Goal: Task Accomplishment & Management: Manage account settings

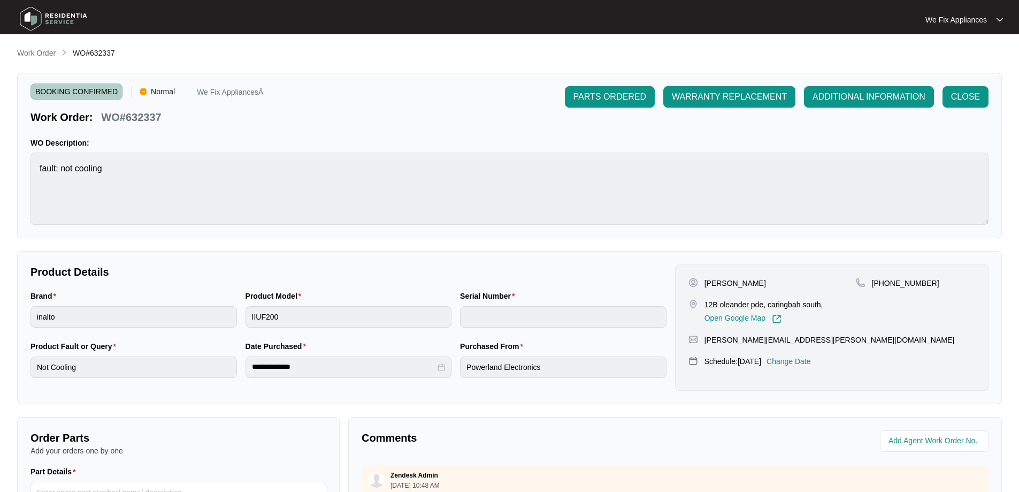
scroll to position [218, 0]
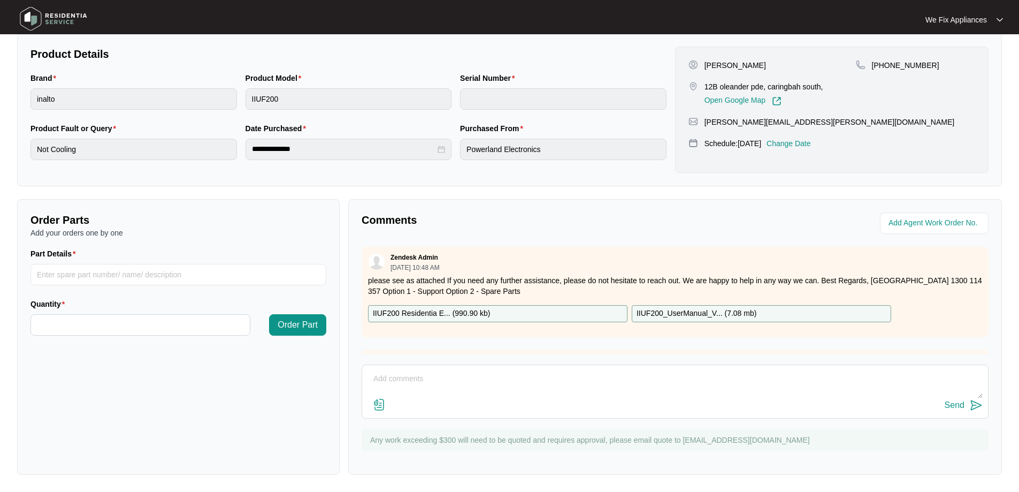
click at [68, 5] on img at bounding box center [53, 19] width 75 height 32
click at [55, 19] on img at bounding box center [53, 19] width 75 height 32
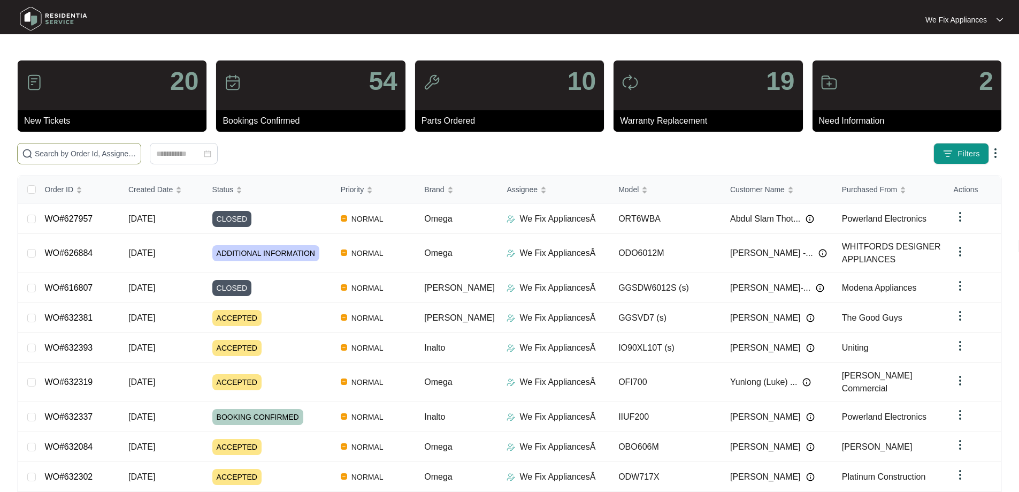
paste input "632393"
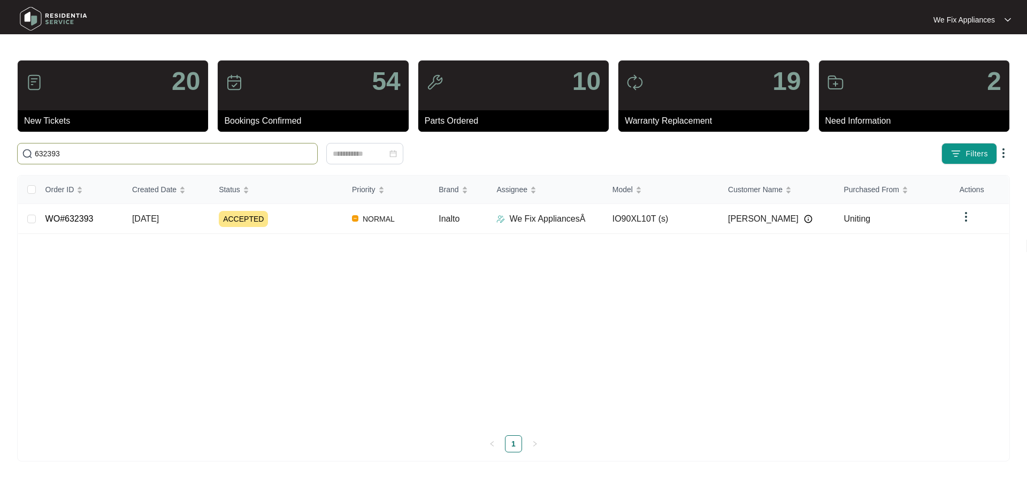
type input "632393"
click at [85, 215] on link "WO#632393" at bounding box center [69, 218] width 48 height 9
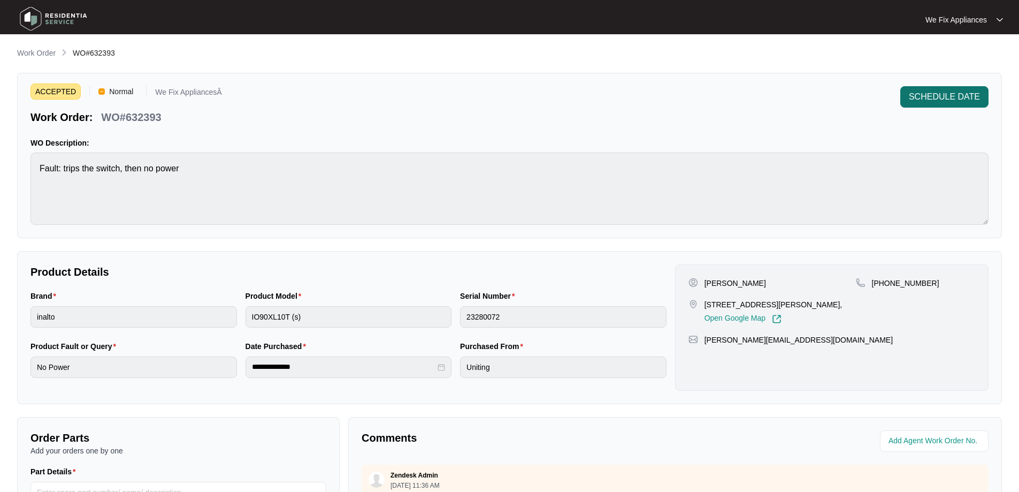
click at [938, 90] on span "SCHEDULE DATE" at bounding box center [944, 96] width 71 height 13
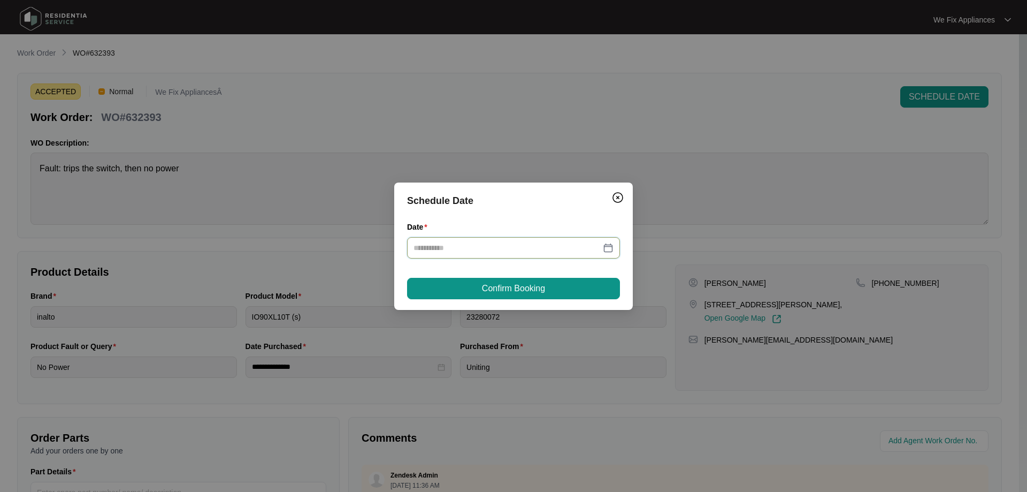
click at [474, 253] on input "Date" at bounding box center [507, 248] width 187 height 12
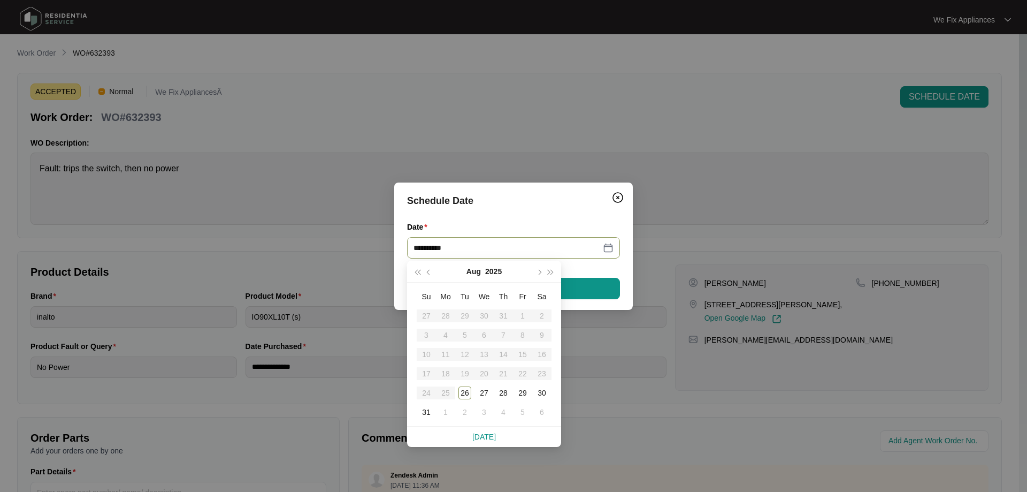
type input "**********"
click at [520, 394] on div "29" at bounding box center [522, 392] width 13 height 13
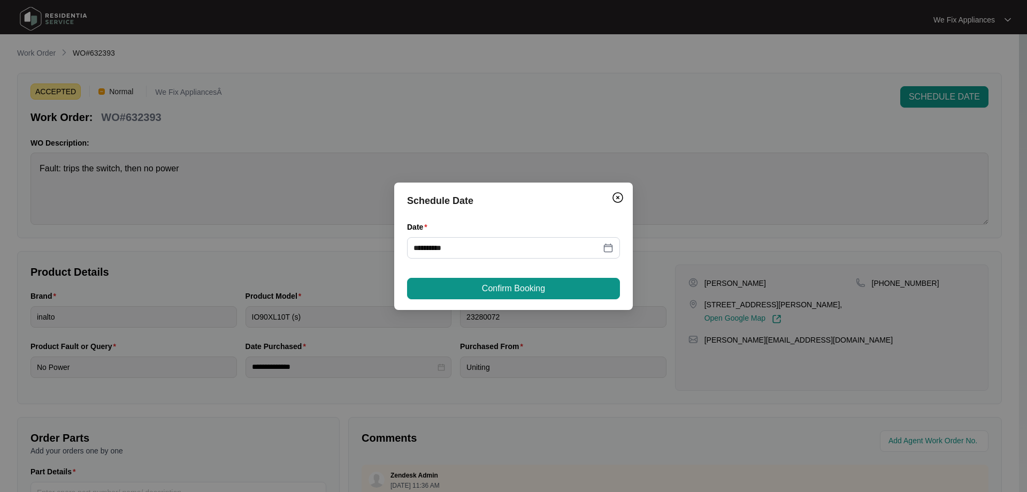
click at [552, 273] on div "**********" at bounding box center [513, 245] width 239 height 127
click at [540, 287] on span "Confirm Booking" at bounding box center [513, 288] width 63 height 13
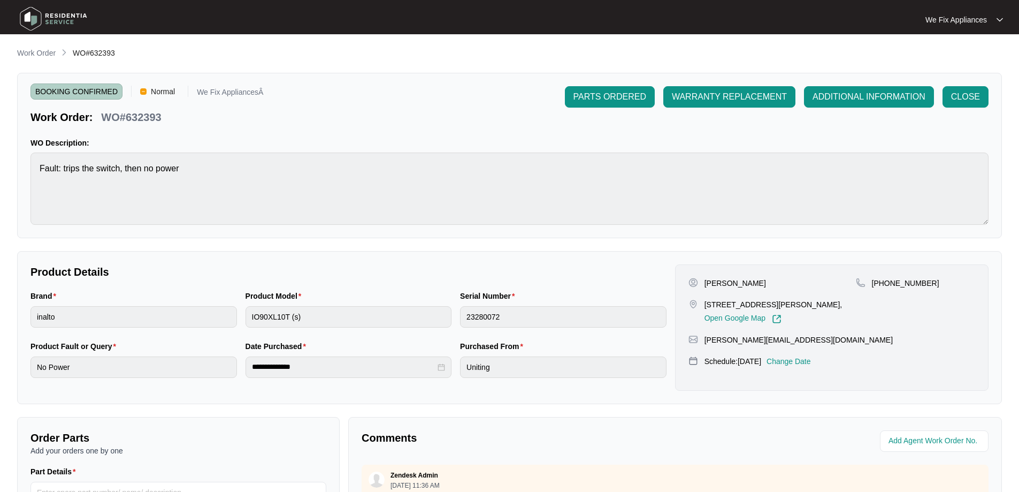
click at [69, 18] on img at bounding box center [53, 19] width 75 height 32
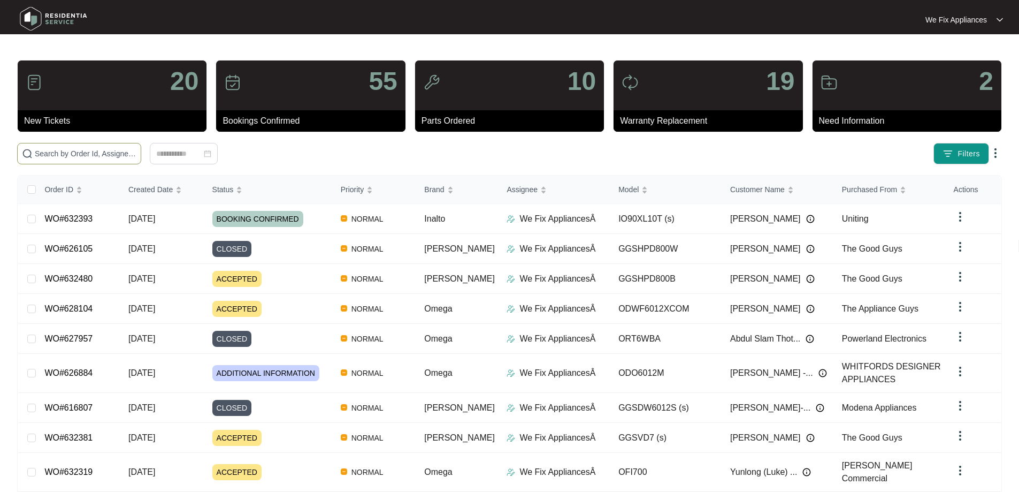
paste input "632480"
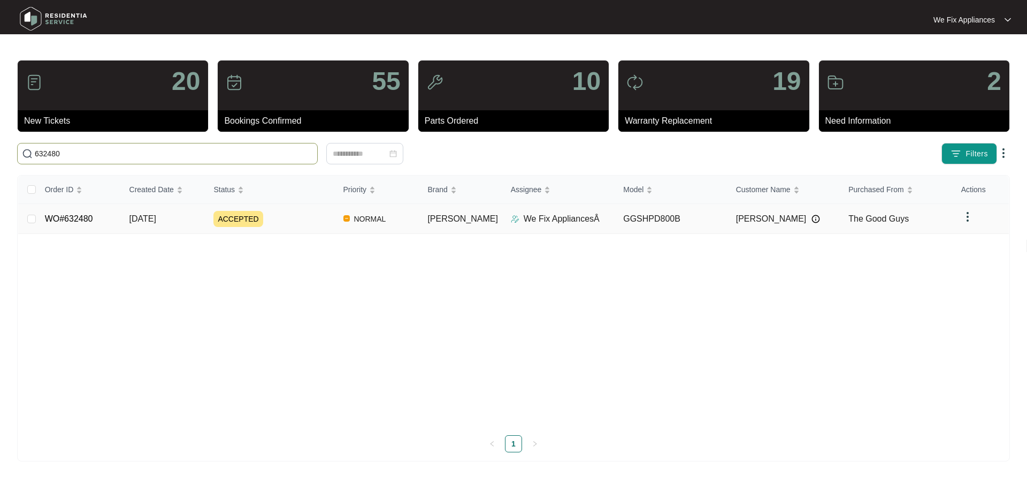
type input "632480"
click at [77, 219] on link "WO#632480" at bounding box center [69, 218] width 48 height 9
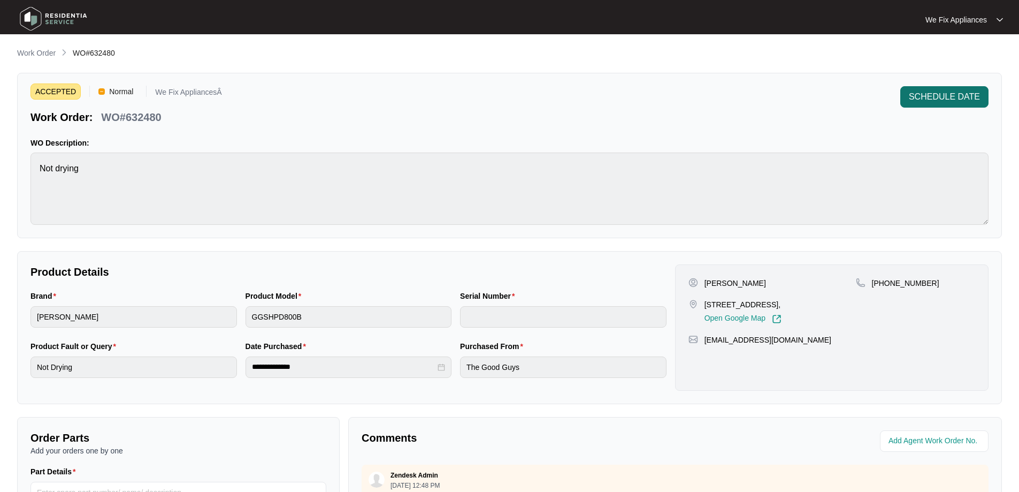
click at [962, 93] on span "SCHEDULE DATE" at bounding box center [944, 96] width 71 height 13
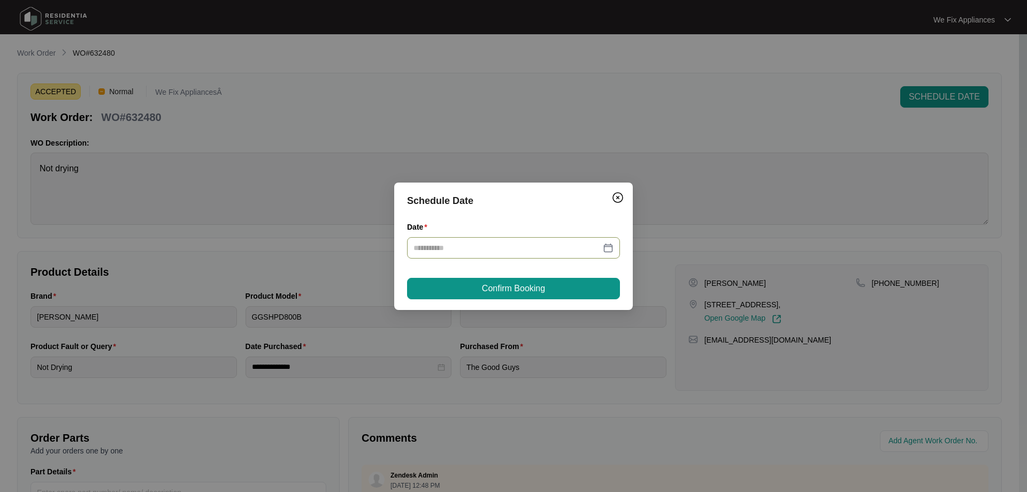
click at [557, 246] on input "Date" at bounding box center [507, 248] width 187 height 12
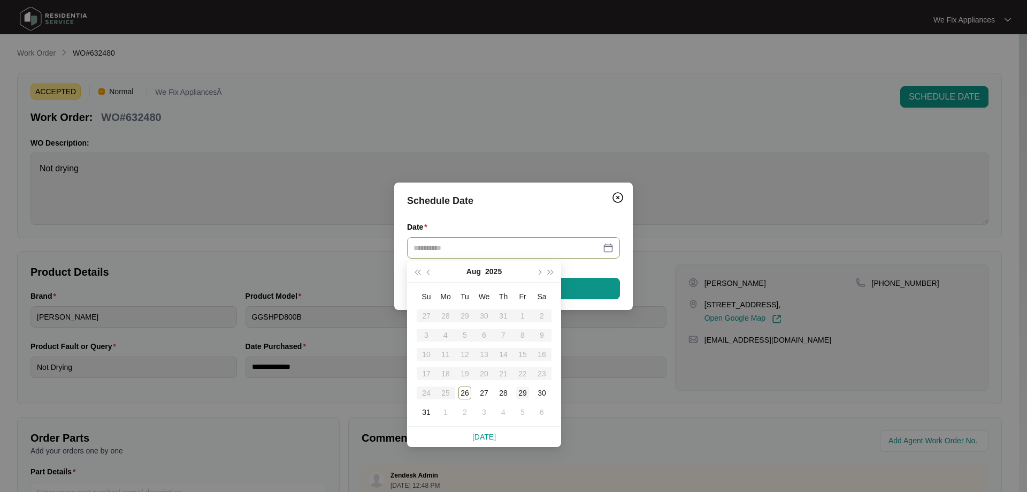
type input "**********"
click at [519, 392] on div "29" at bounding box center [522, 392] width 13 height 13
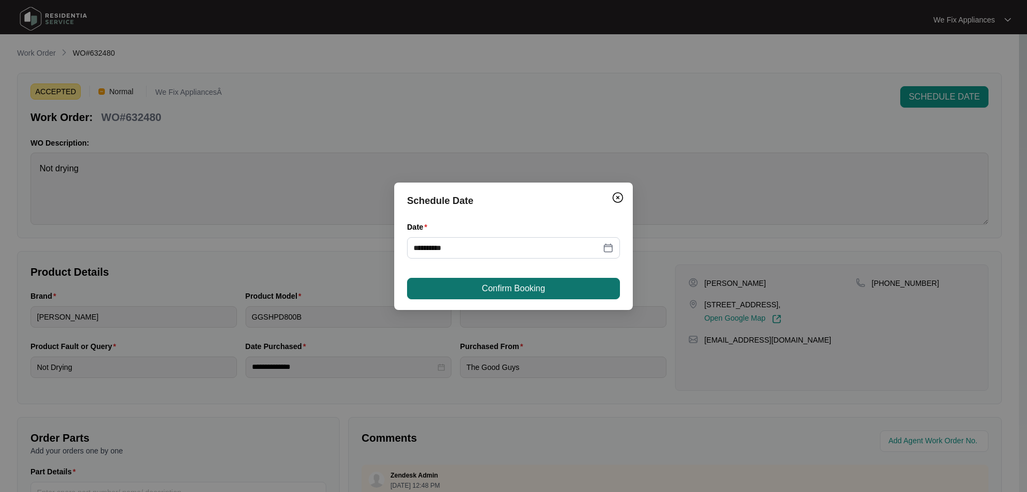
click at [553, 293] on button "Confirm Booking" at bounding box center [513, 288] width 213 height 21
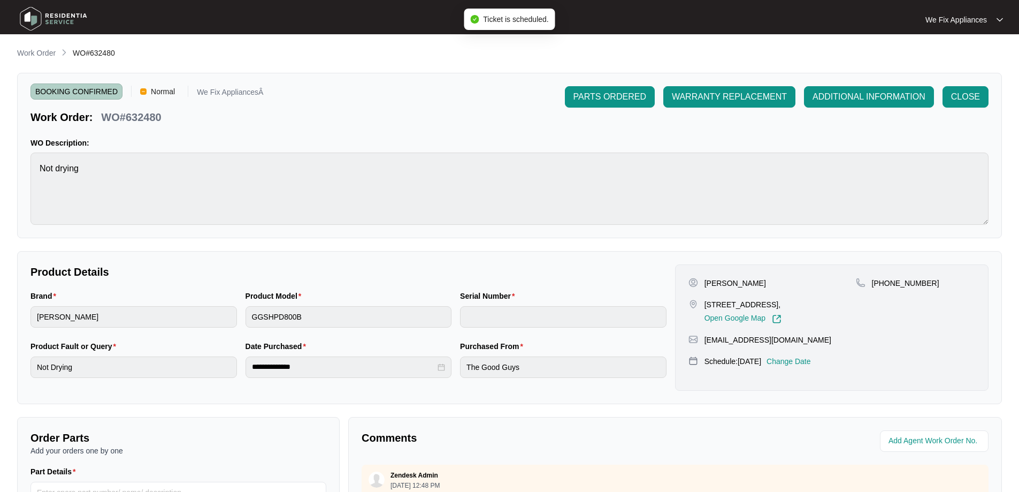
click at [70, 20] on img at bounding box center [53, 19] width 75 height 32
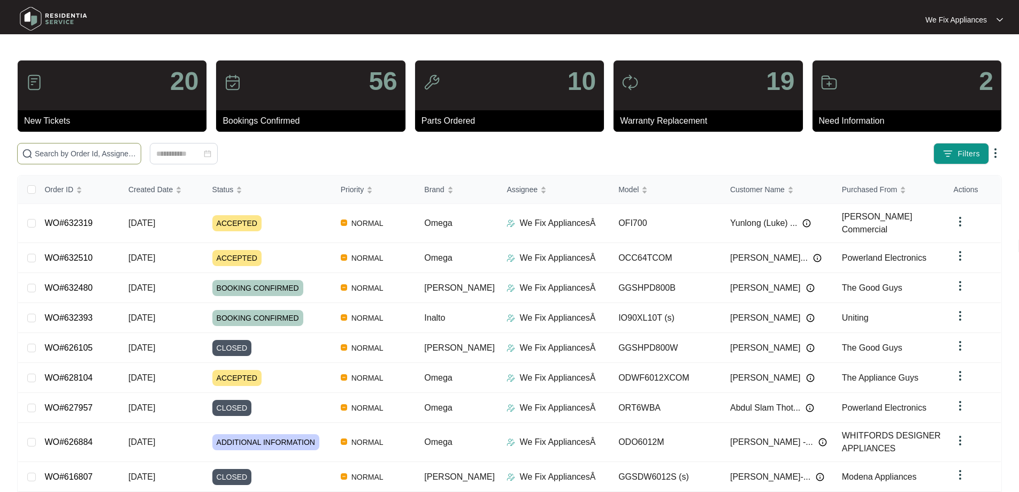
paste input "632510"
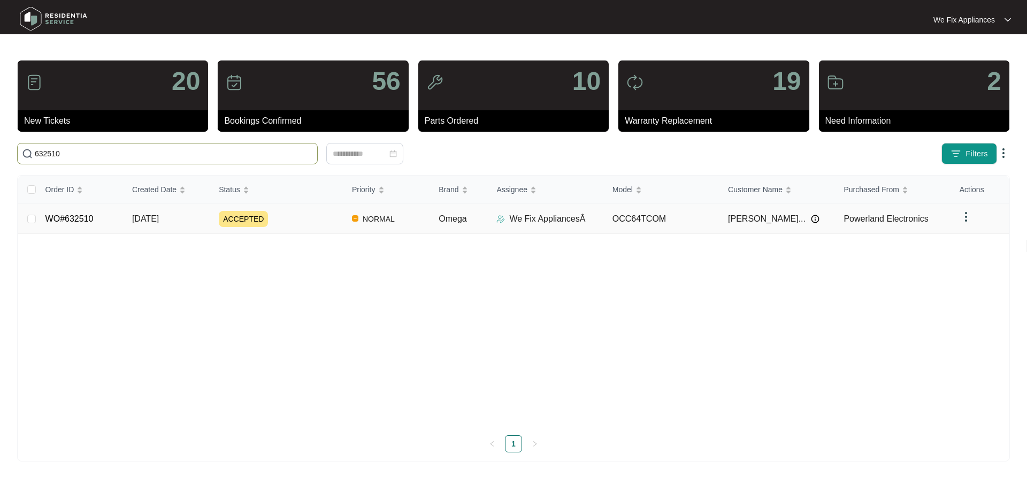
type input "632510"
click at [80, 223] on link "WO#632510" at bounding box center [69, 218] width 48 height 9
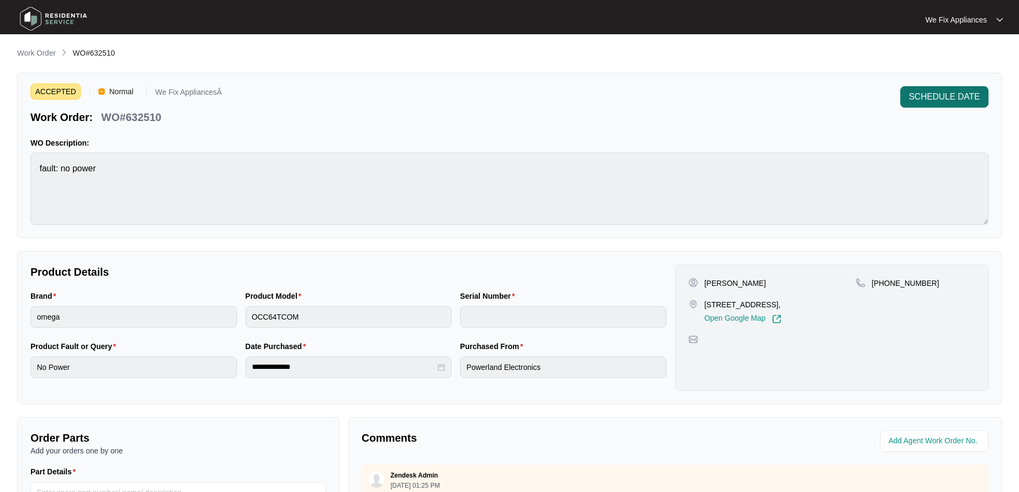
click at [938, 103] on span "SCHEDULE DATE" at bounding box center [944, 96] width 71 height 13
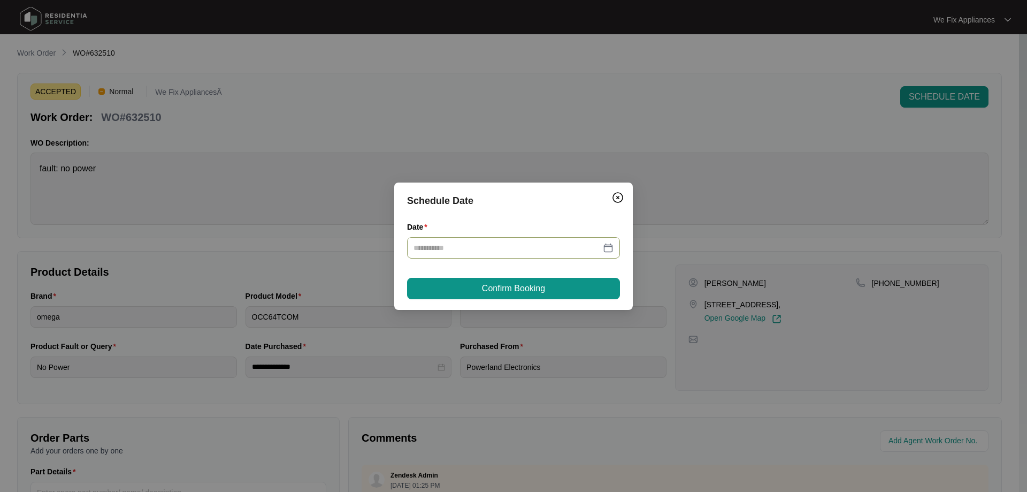
click at [475, 248] on input "Date" at bounding box center [507, 248] width 187 height 12
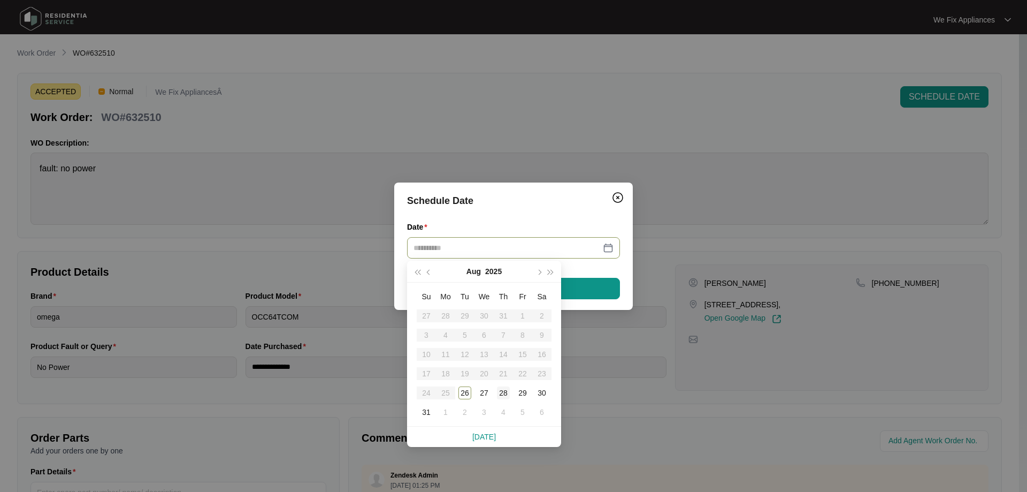
click at [498, 398] on div "28" at bounding box center [503, 392] width 13 height 13
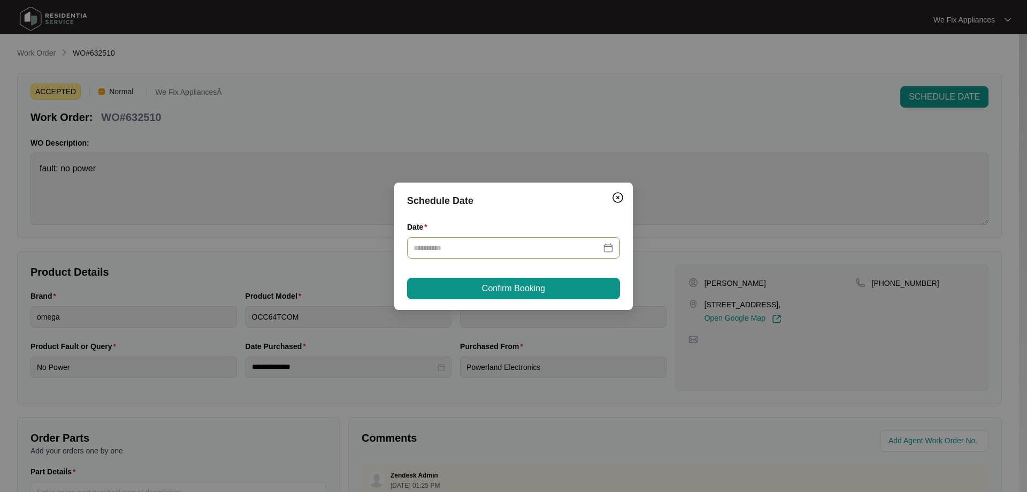
type input "**********"
click at [520, 280] on button "Confirm Booking" at bounding box center [513, 288] width 213 height 21
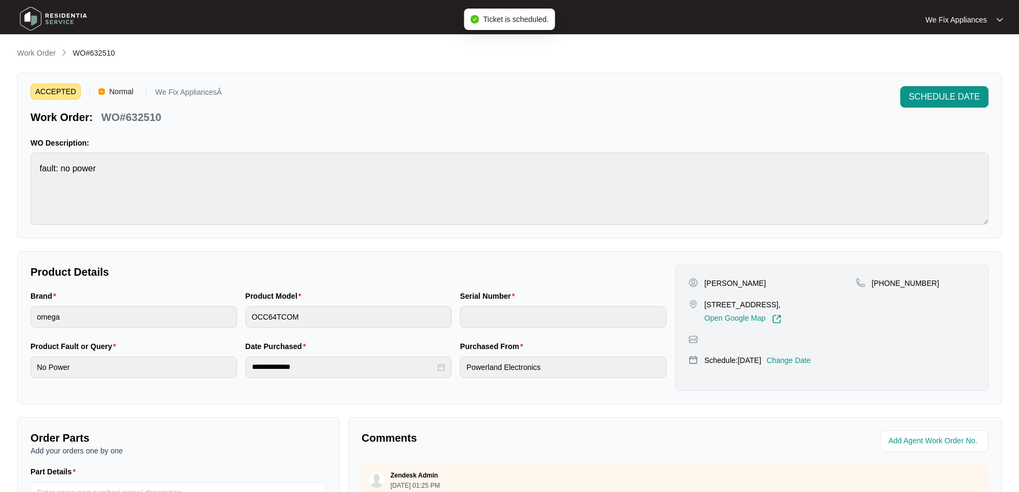
click at [72, 19] on img at bounding box center [53, 19] width 75 height 32
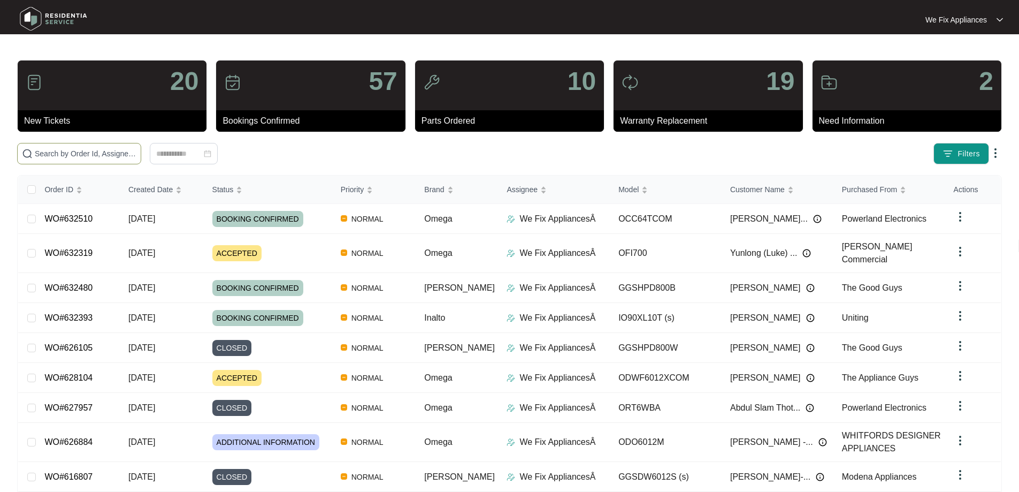
paste input "632510"
type input "632510"
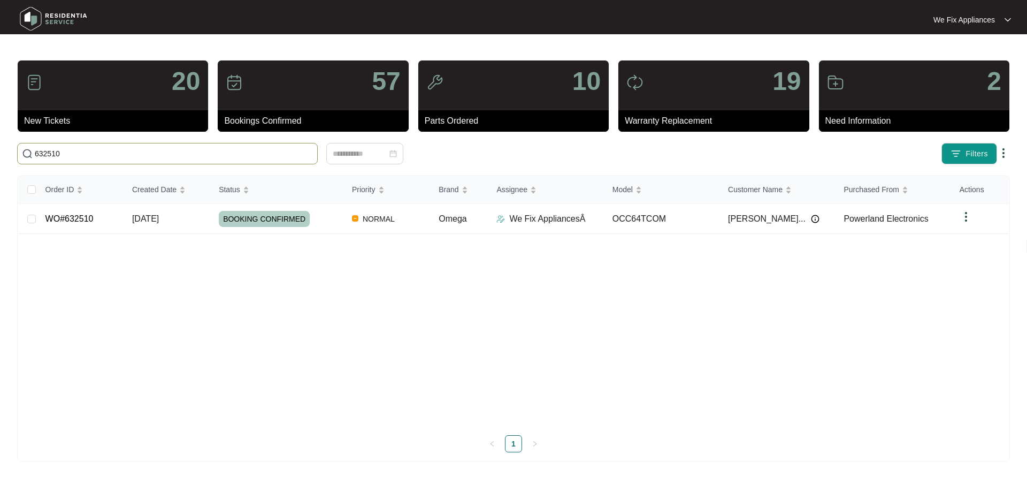
drag, startPoint x: 68, startPoint y: 153, endPoint x: 0, endPoint y: 138, distance: 70.1
click at [0, 138] on main "20 New Tickets 57 Bookings Confirmed 10 Parts Ordered 19 Warranty Replacement 2…" at bounding box center [513, 246] width 1027 height 492
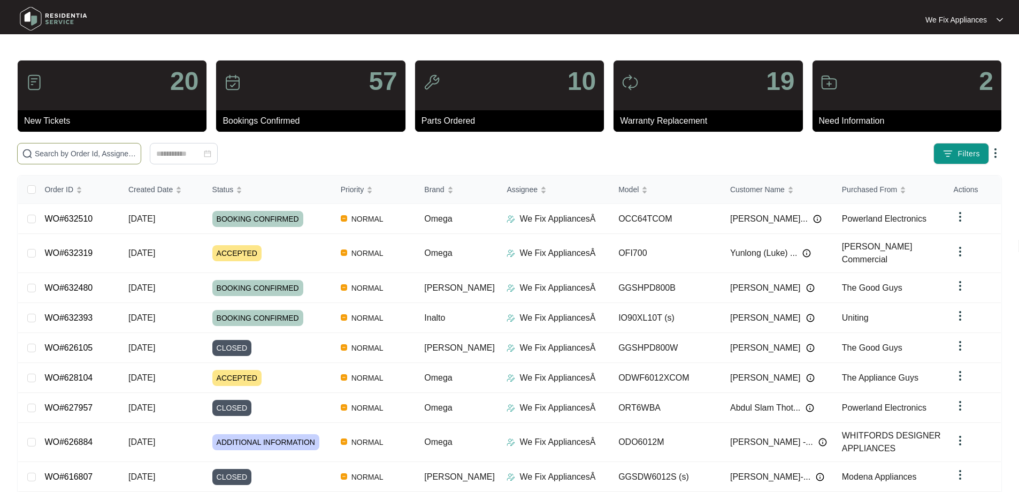
paste input "632132"
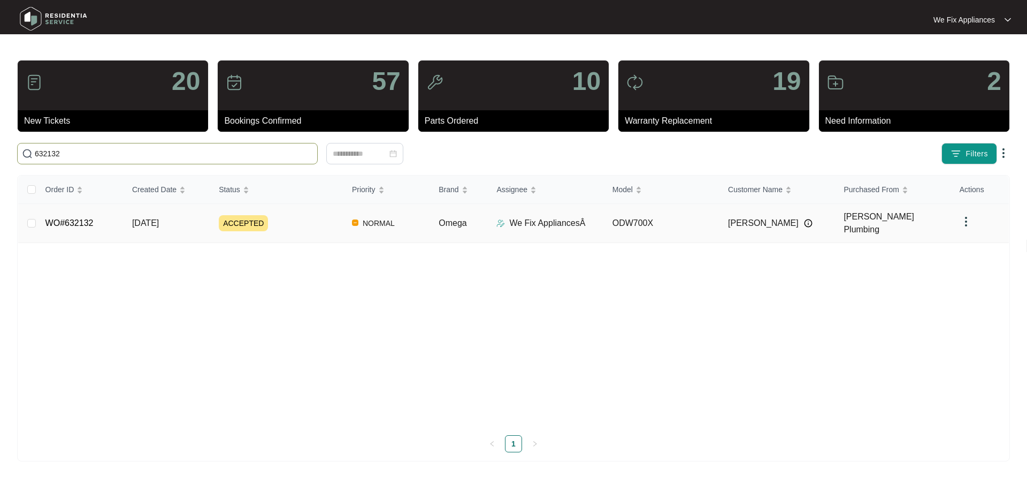
type input "632132"
click at [49, 218] on link "WO#632132" at bounding box center [69, 222] width 48 height 9
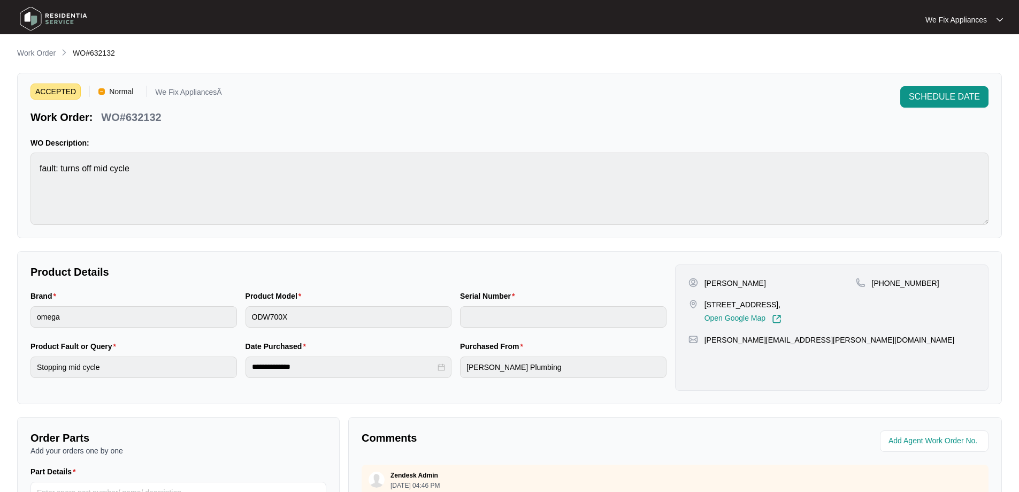
click at [956, 101] on span "SCHEDULE DATE" at bounding box center [944, 96] width 71 height 13
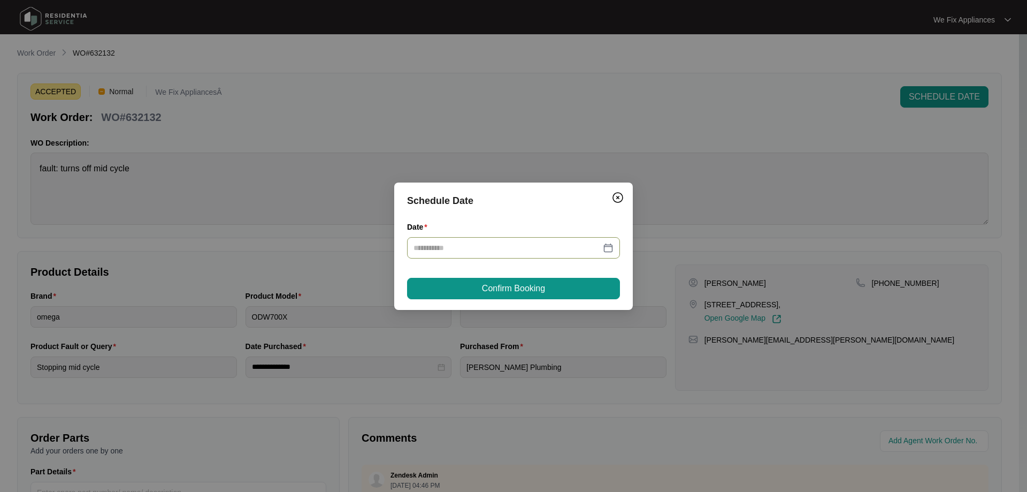
click at [484, 249] on input "Date" at bounding box center [507, 248] width 187 height 12
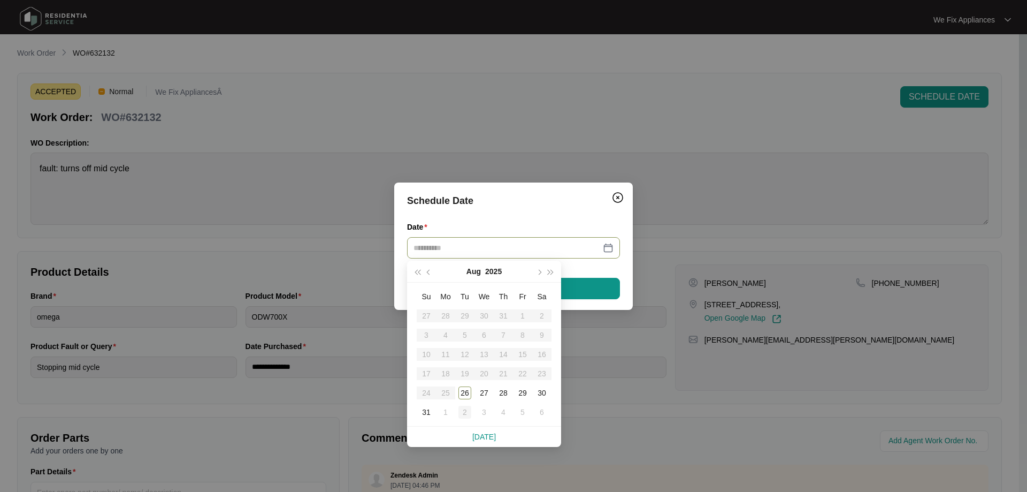
click at [462, 409] on div "2" at bounding box center [465, 412] width 13 height 13
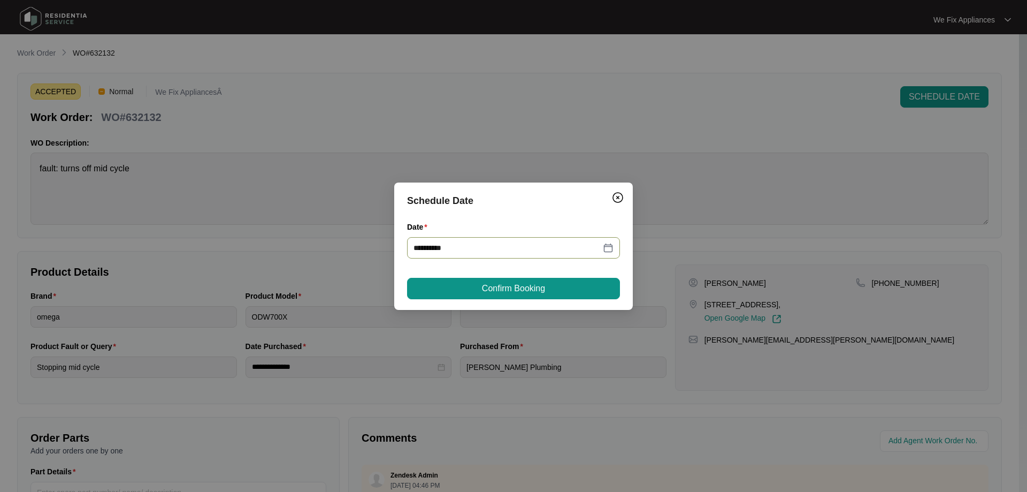
type input "**********"
click at [508, 291] on span "Confirm Booking" at bounding box center [513, 288] width 63 height 13
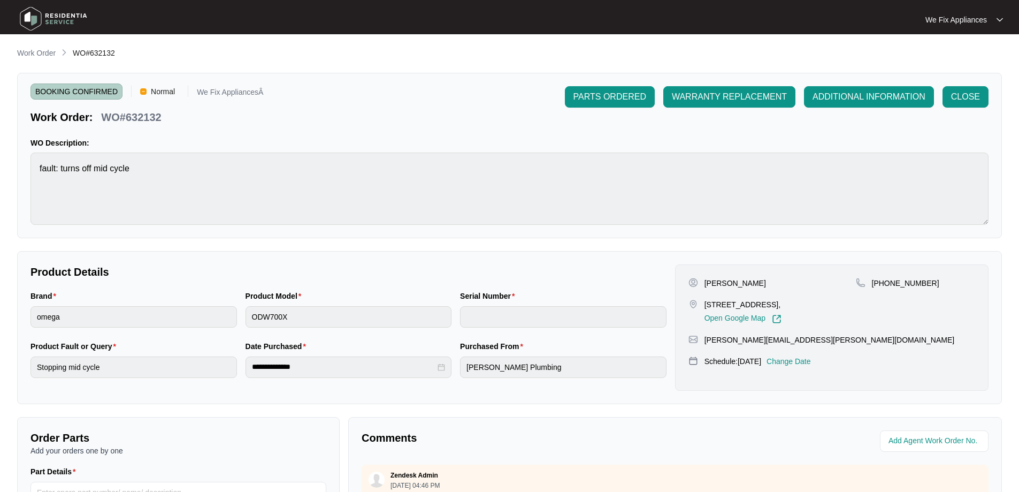
click at [41, 11] on img at bounding box center [53, 19] width 75 height 32
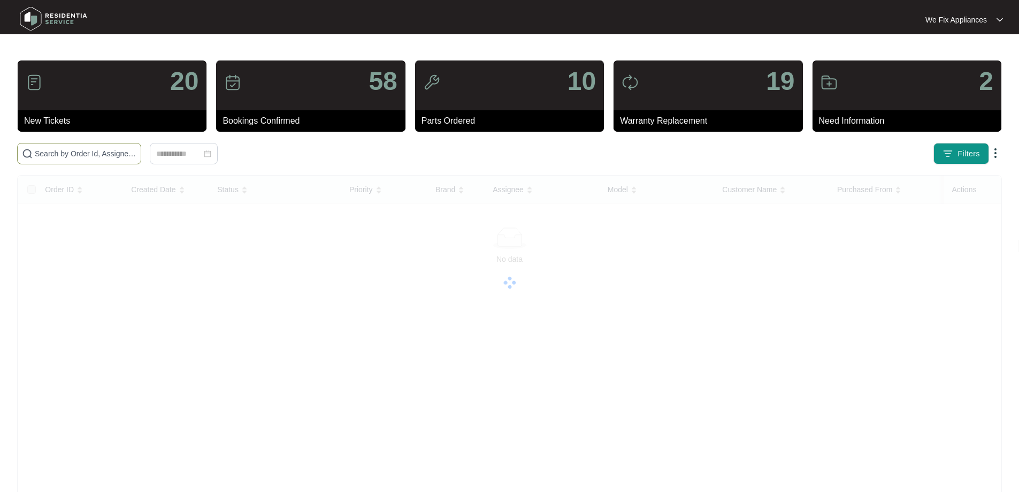
click at [77, 155] on input "text" at bounding box center [86, 154] width 102 height 12
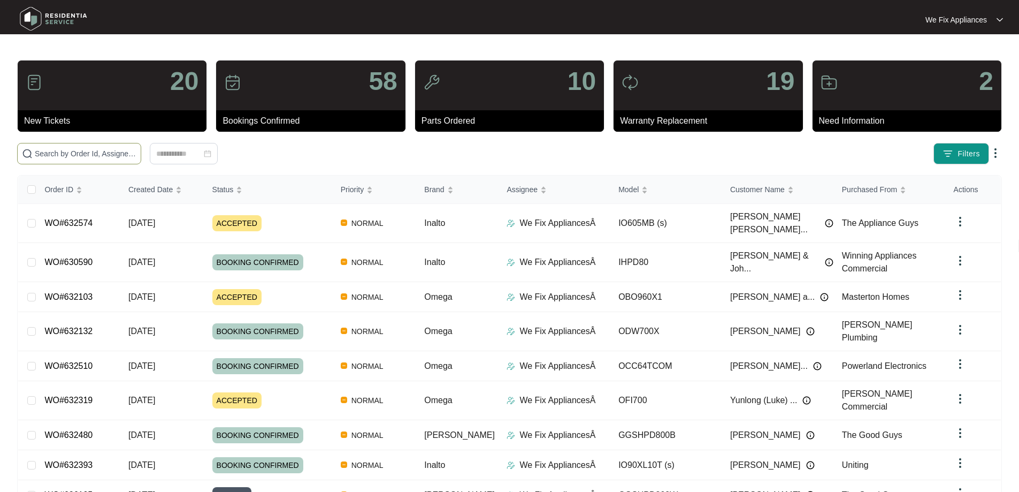
paste input "630245"
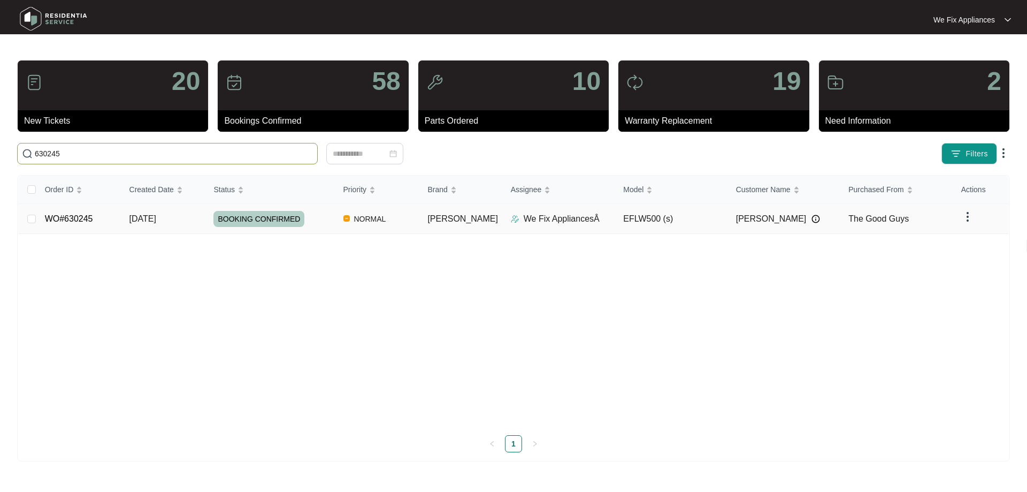
type input "630245"
click at [267, 214] on span "BOOKING CONFIRMED" at bounding box center [259, 219] width 91 height 16
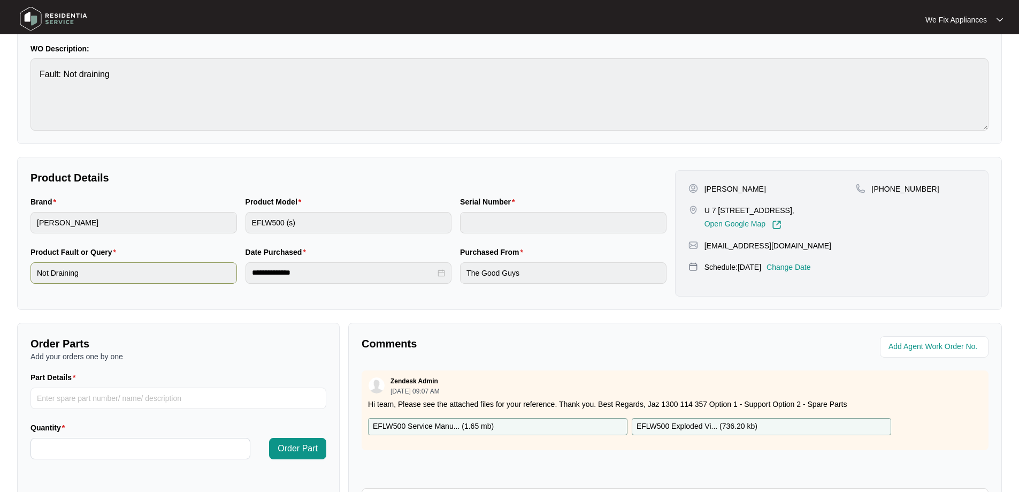
scroll to position [214, 0]
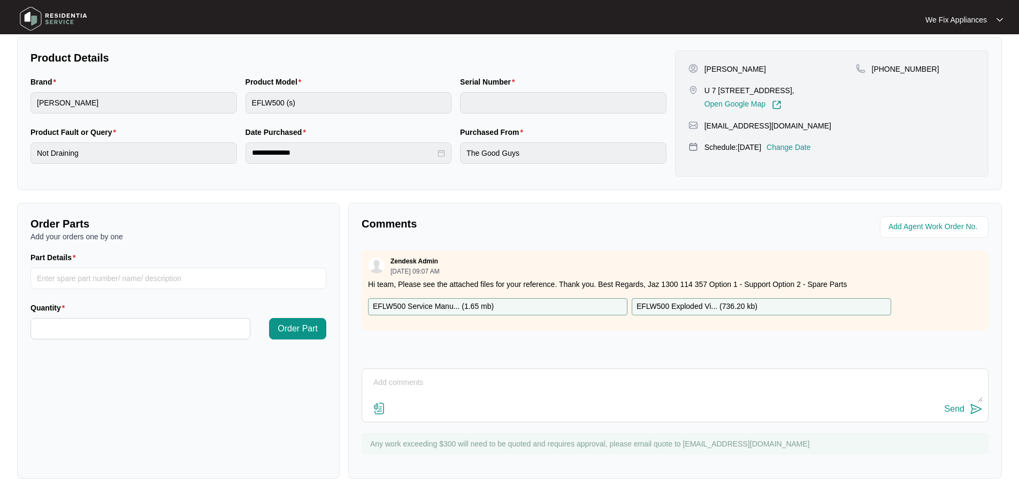
click at [446, 379] on textarea at bounding box center [675, 388] width 615 height 28
click at [422, 377] on textarea at bounding box center [675, 388] width 615 height 28
type textarea "Hi Team it was a blocked pump. charged customer"
click at [958, 411] on div "Send" at bounding box center [955, 409] width 20 height 10
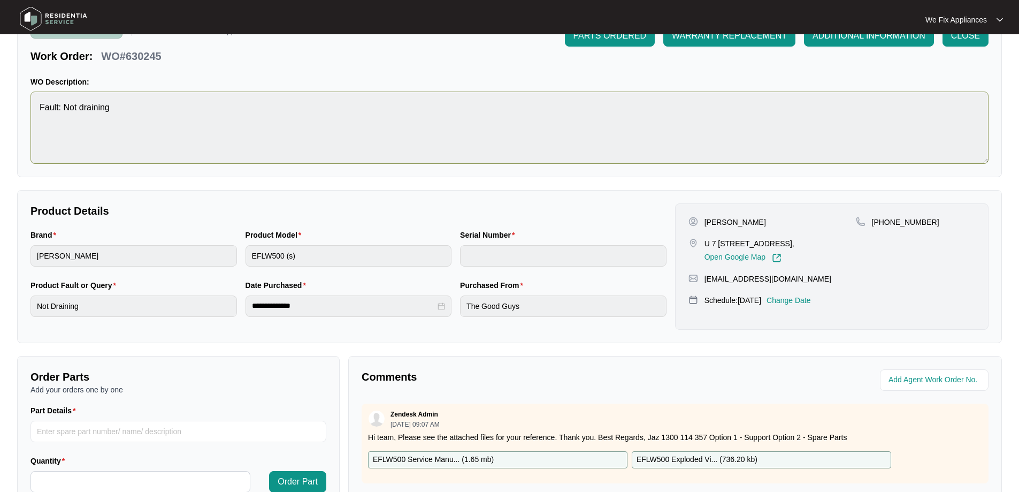
scroll to position [54, 0]
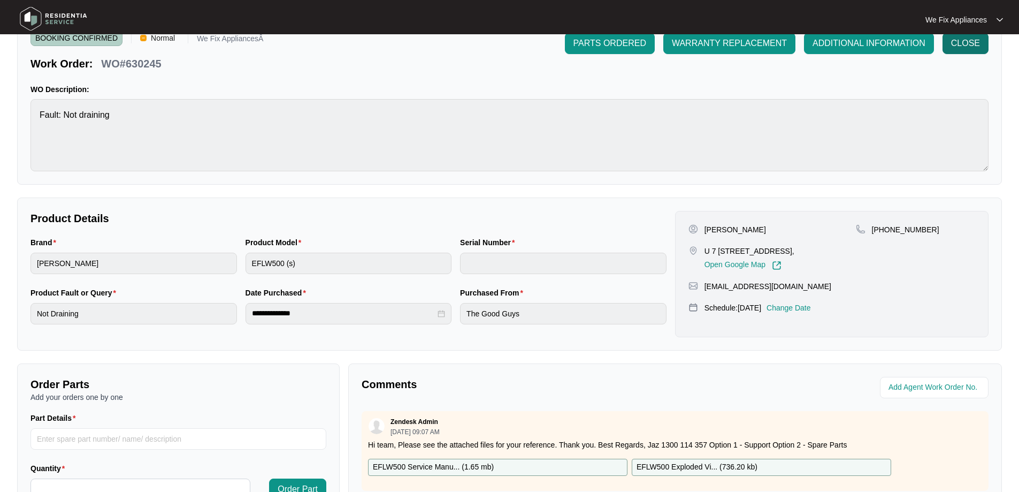
click at [963, 47] on span "CLOSE" at bounding box center [966, 43] width 29 height 13
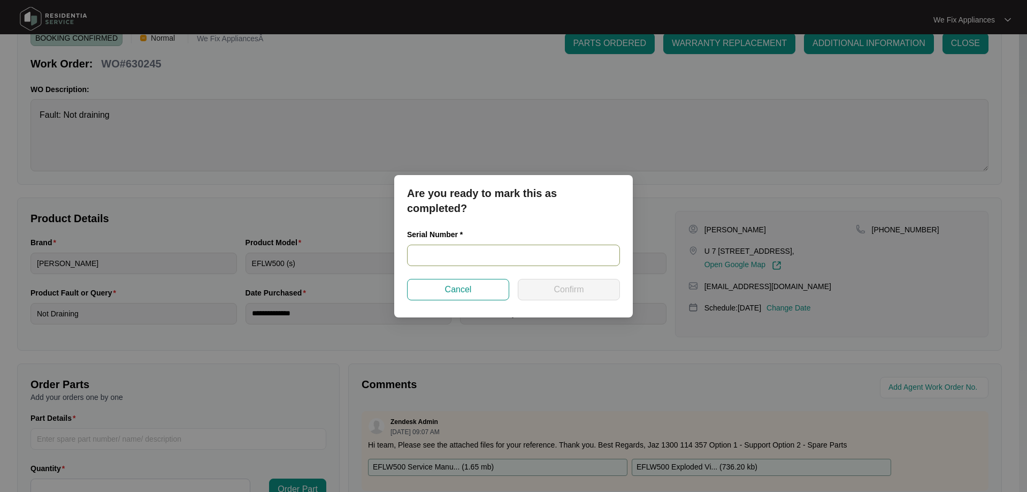
click at [478, 251] on input "text" at bounding box center [513, 255] width 213 height 21
type input "no serial"
click at [572, 297] on button "Confirm" at bounding box center [569, 289] width 102 height 21
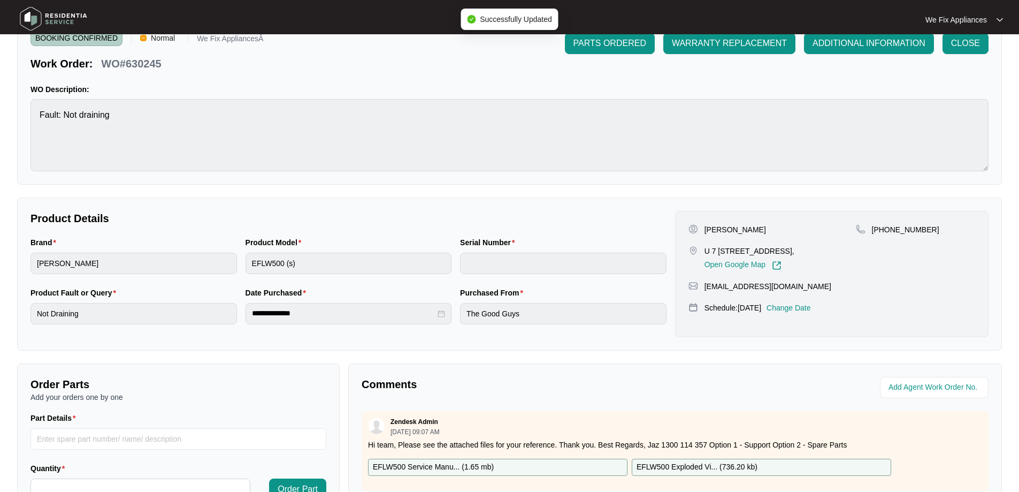
type input "no serial"
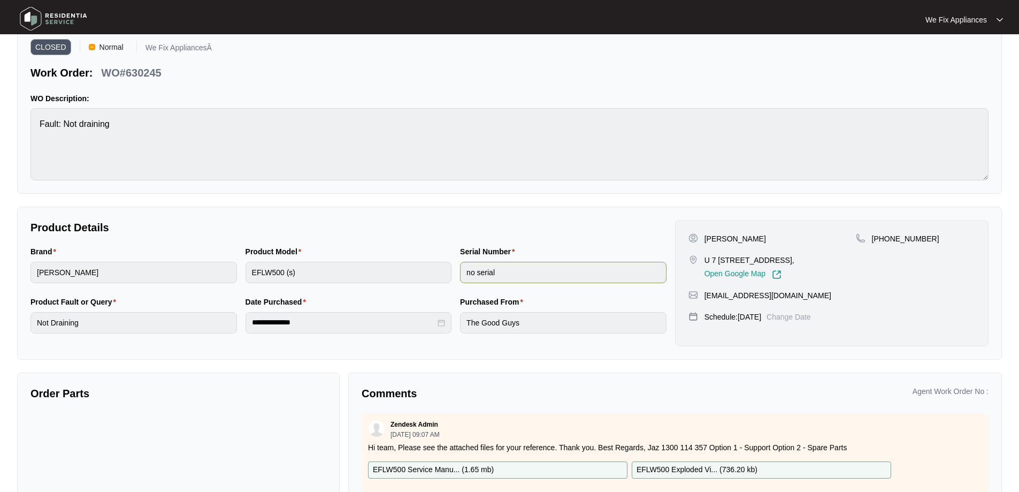
scroll to position [0, 0]
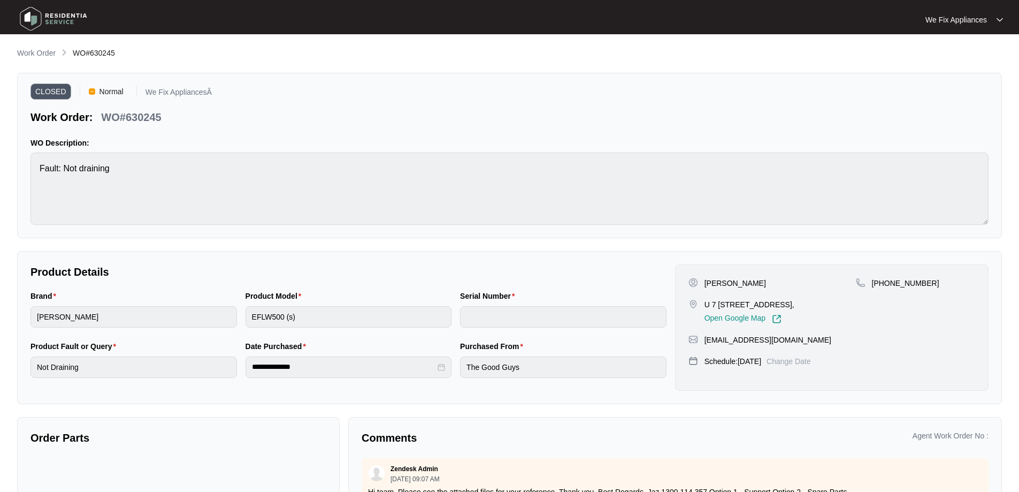
click at [51, 22] on img at bounding box center [53, 19] width 75 height 32
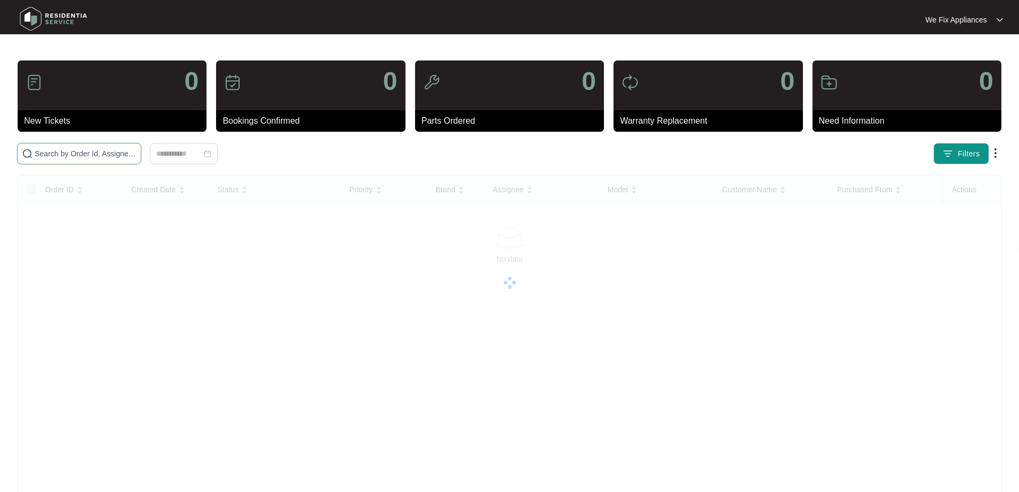
click at [81, 152] on input "text" at bounding box center [86, 154] width 102 height 12
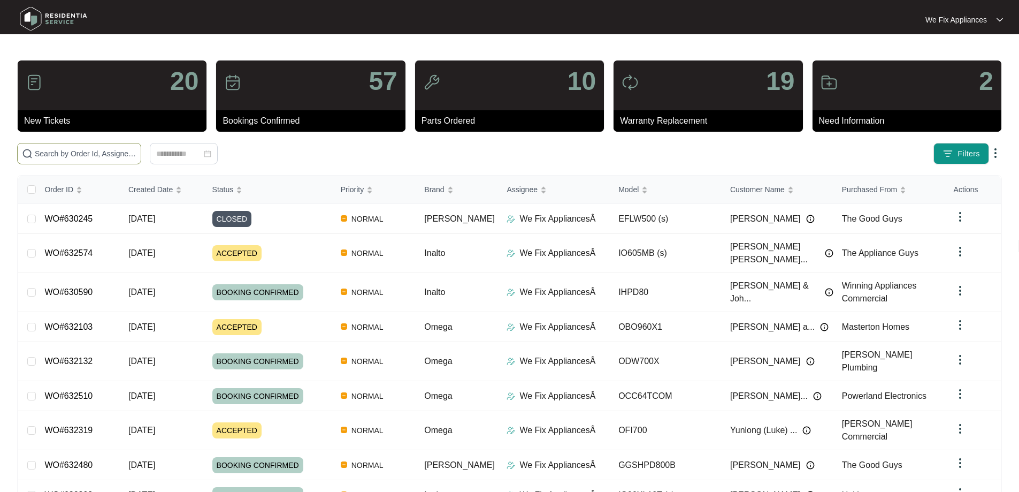
paste input "630497"
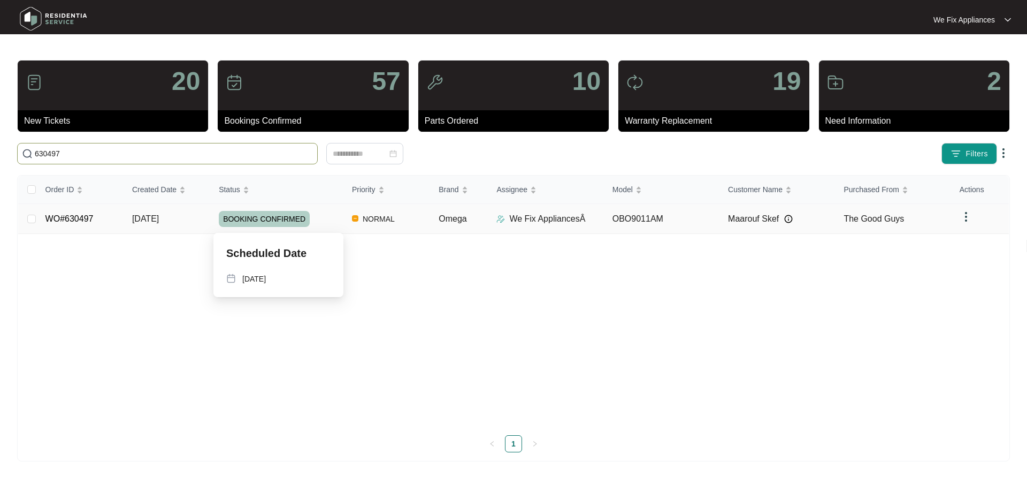
type input "630497"
click at [262, 214] on span "BOOKING CONFIRMED" at bounding box center [264, 219] width 91 height 16
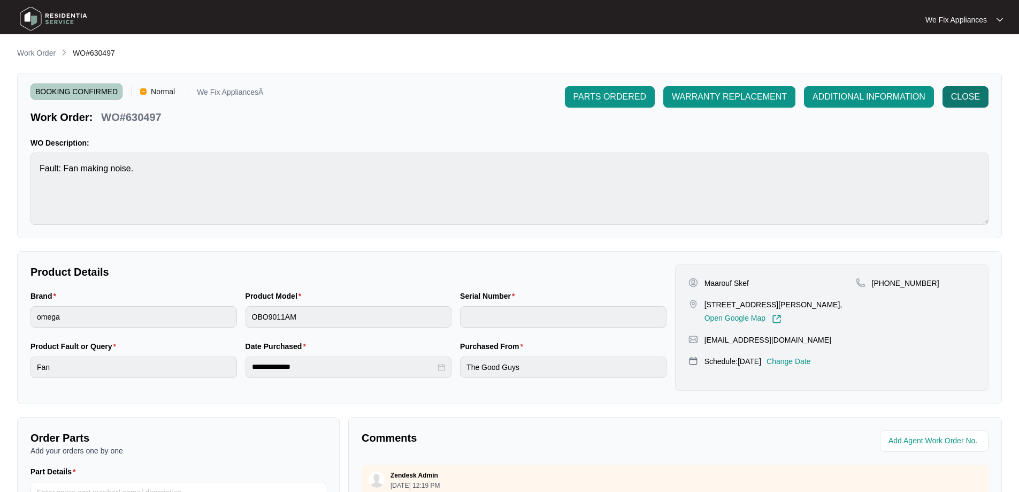
click at [972, 98] on span "CLOSE" at bounding box center [966, 96] width 29 height 13
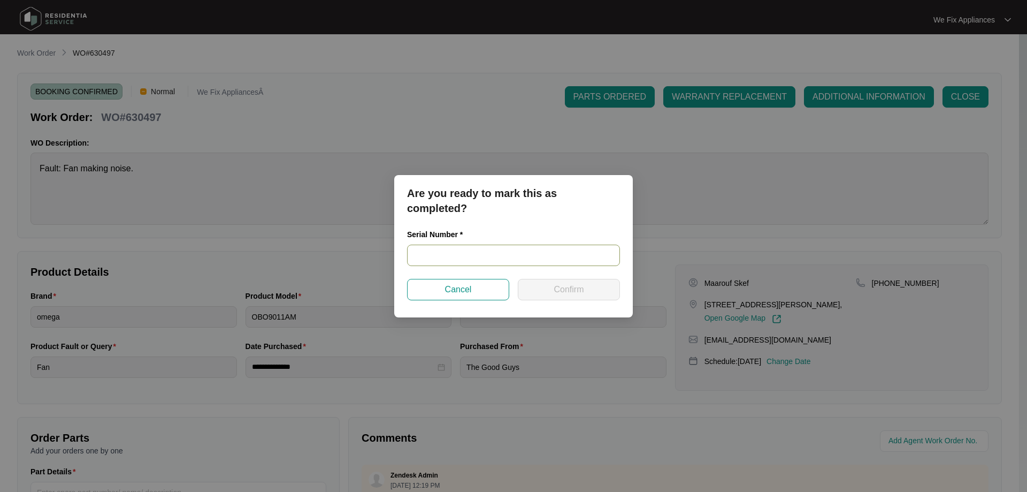
click at [443, 255] on input "text" at bounding box center [513, 255] width 213 height 21
paste input "967581824040136"
type input "967581824040136"
click at [561, 283] on span "Confirm" at bounding box center [569, 289] width 30 height 13
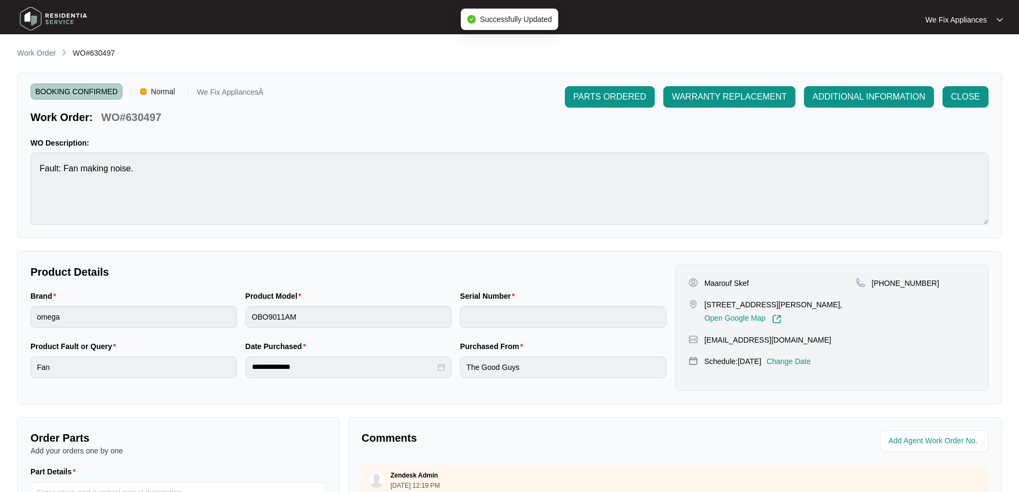
type input "967581824040136"
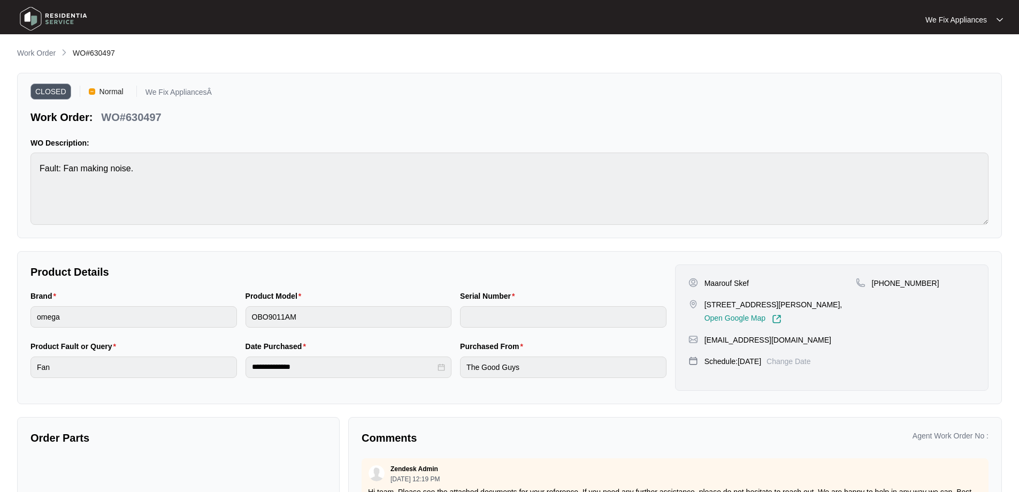
click at [56, 12] on img at bounding box center [53, 19] width 75 height 32
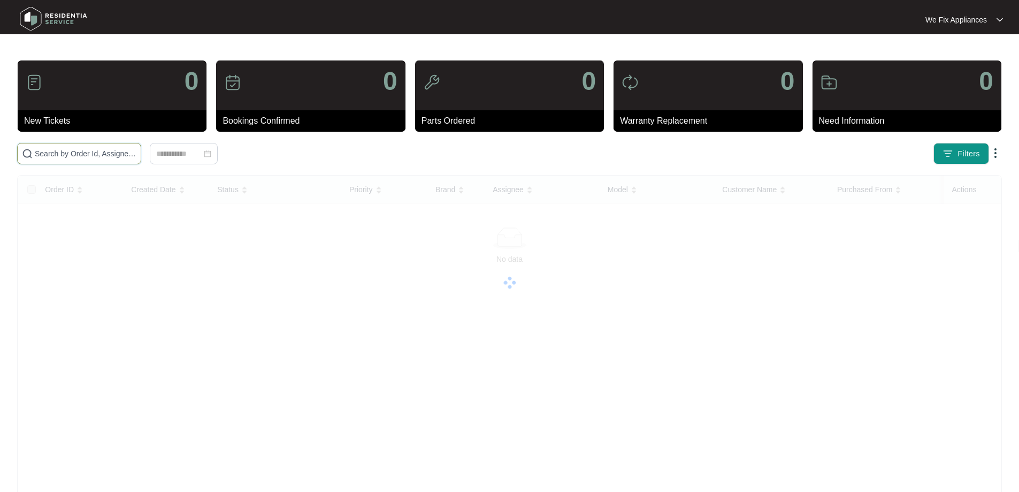
click at [66, 148] on input "text" at bounding box center [86, 154] width 102 height 12
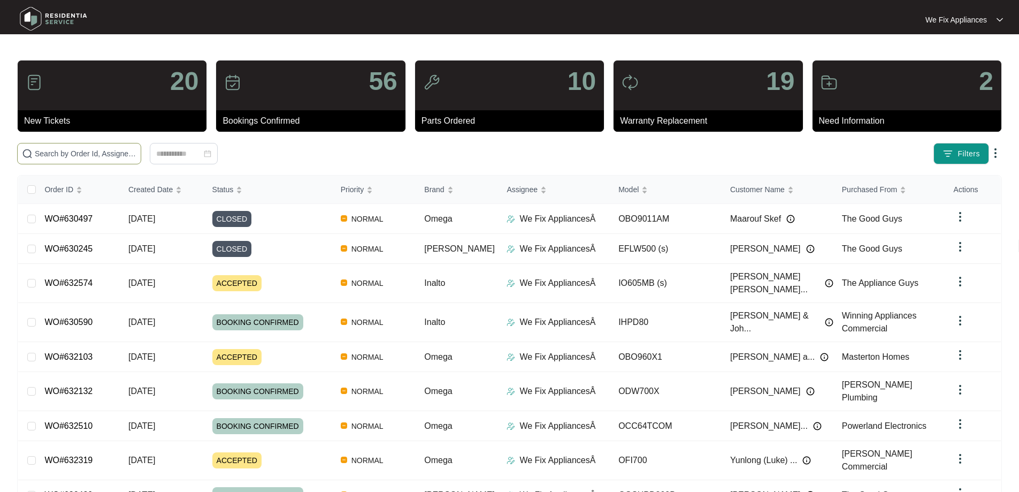
paste input "624785"
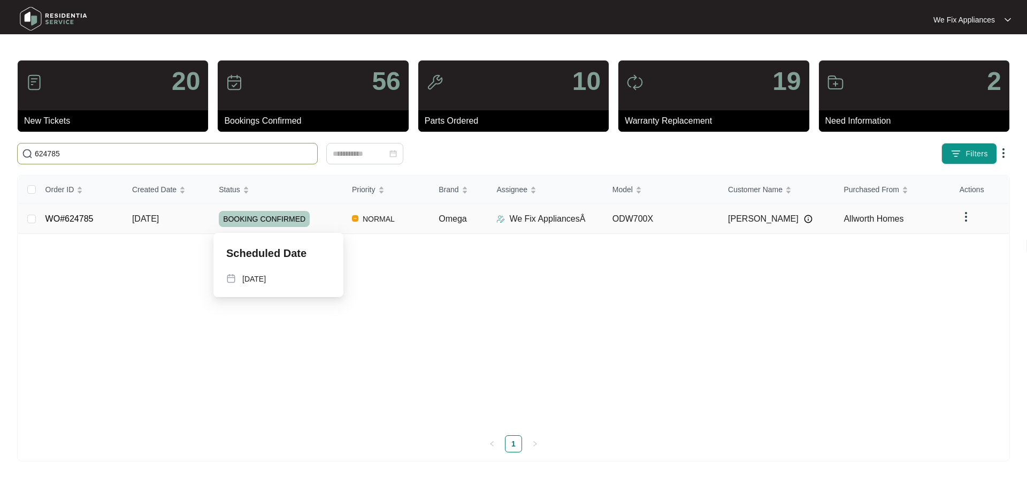
type input "624785"
click at [259, 219] on span "BOOKING CONFIRMED" at bounding box center [264, 219] width 91 height 16
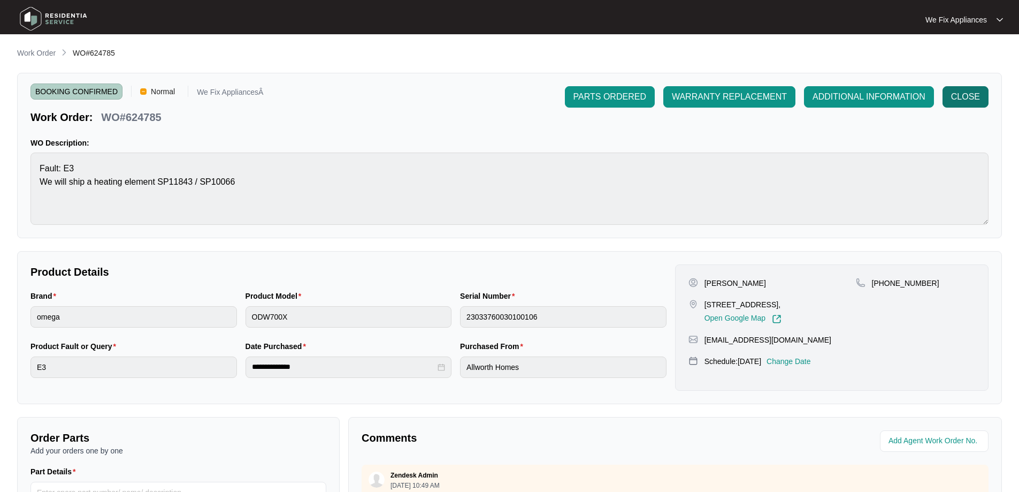
click at [956, 103] on button "CLOSE" at bounding box center [966, 96] width 46 height 21
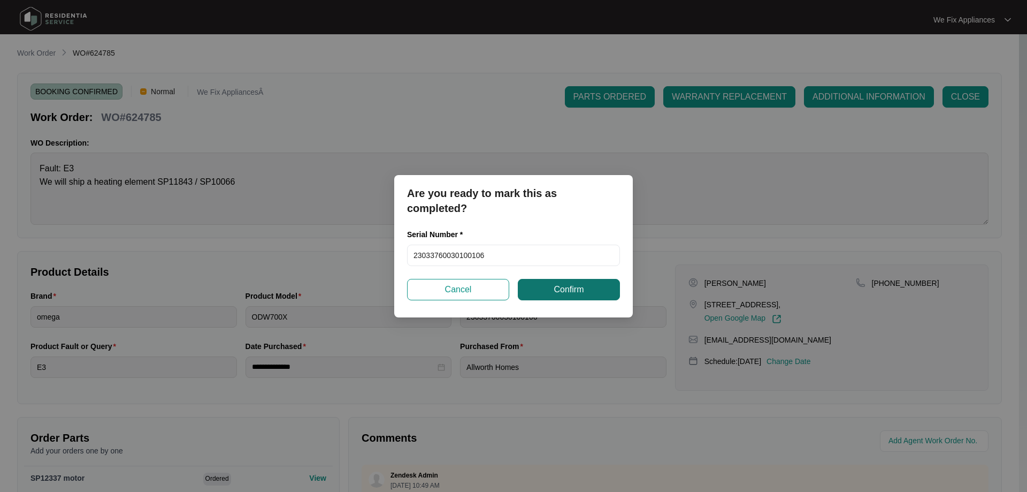
click at [580, 296] on button "Confirm" at bounding box center [569, 289] width 102 height 21
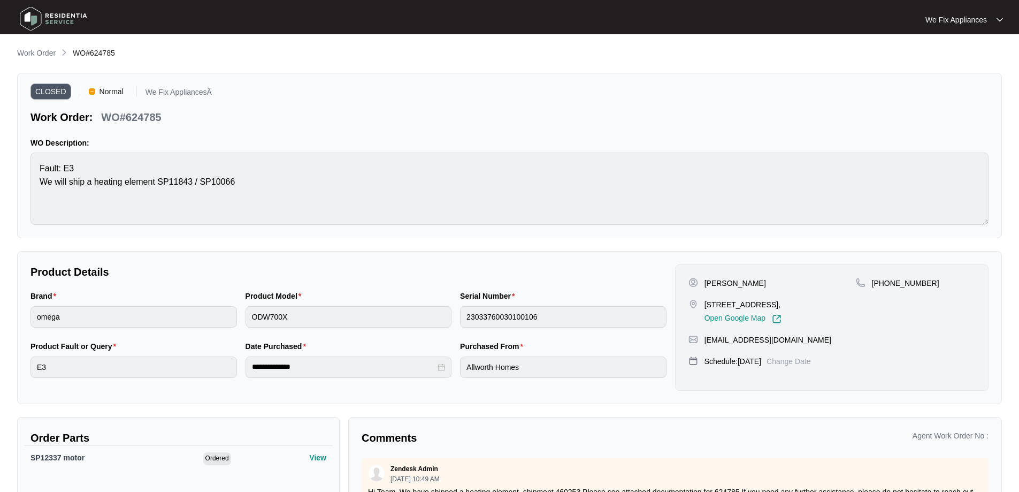
click at [54, 23] on img at bounding box center [53, 19] width 75 height 32
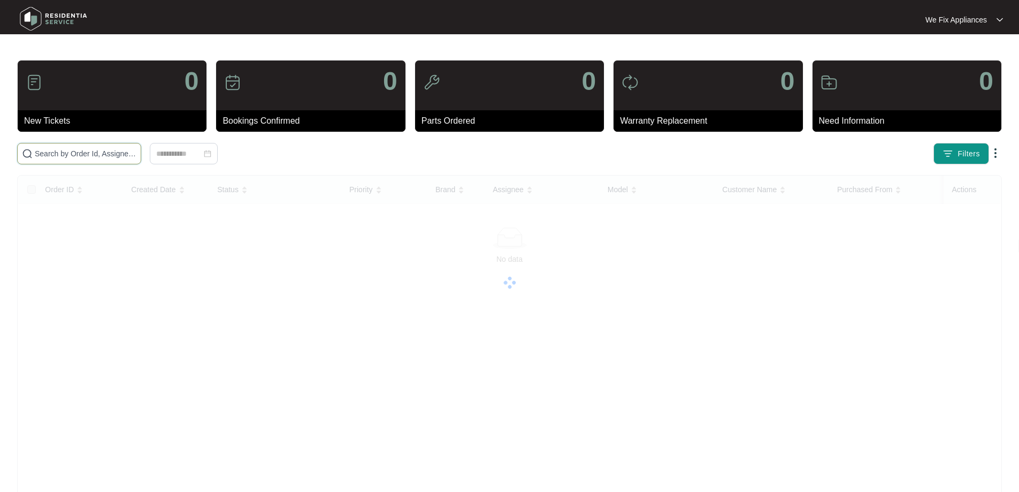
click at [72, 152] on input "text" at bounding box center [86, 154] width 102 height 12
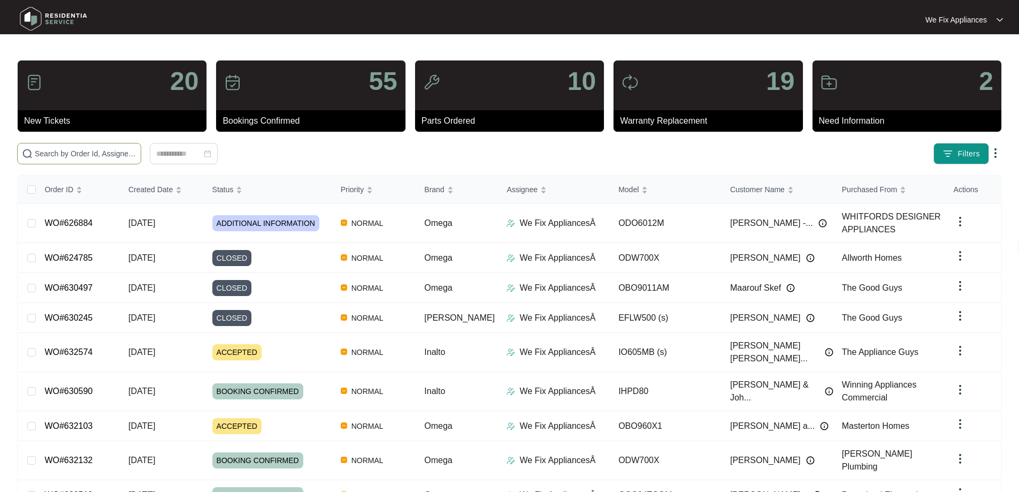
paste input "627287"
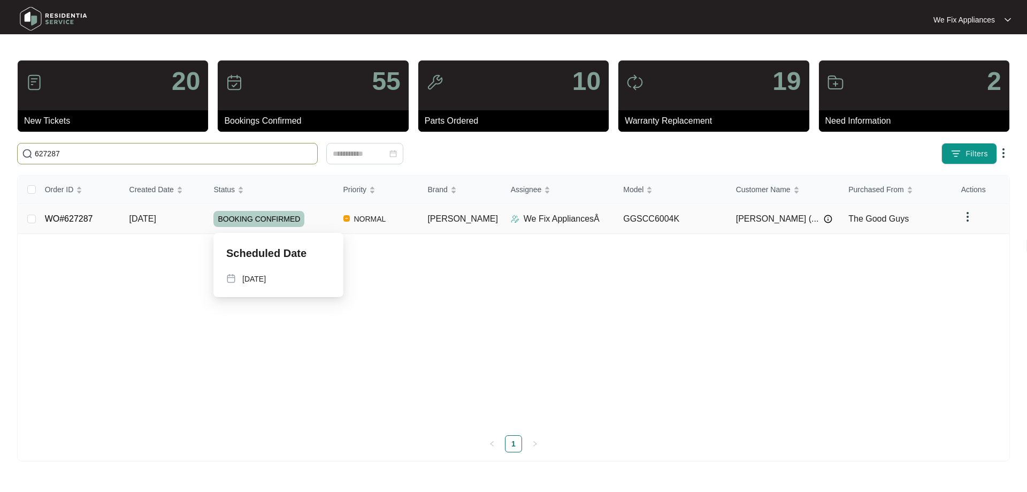
type input "627287"
click at [278, 214] on span "BOOKING CONFIRMED" at bounding box center [259, 219] width 91 height 16
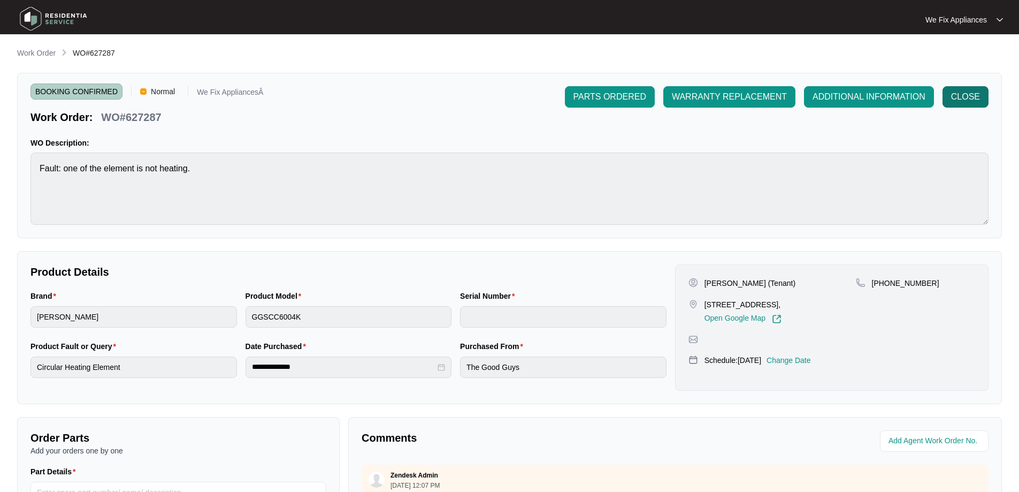
click at [966, 95] on span "CLOSE" at bounding box center [966, 96] width 29 height 13
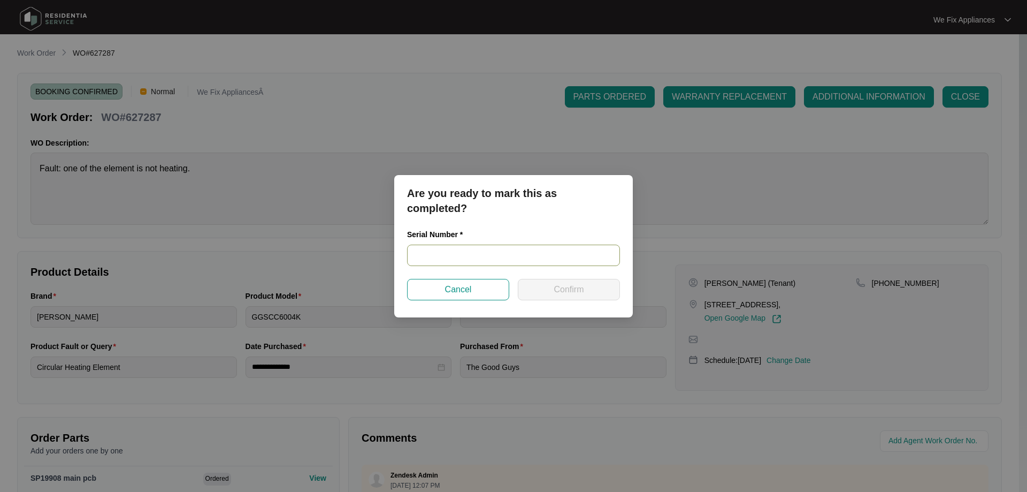
click at [445, 254] on input "text" at bounding box center [513, 255] width 213 height 21
paste input "460724140100389"
type input "460724140100389"
click at [575, 287] on span "Confirm" at bounding box center [569, 289] width 30 height 13
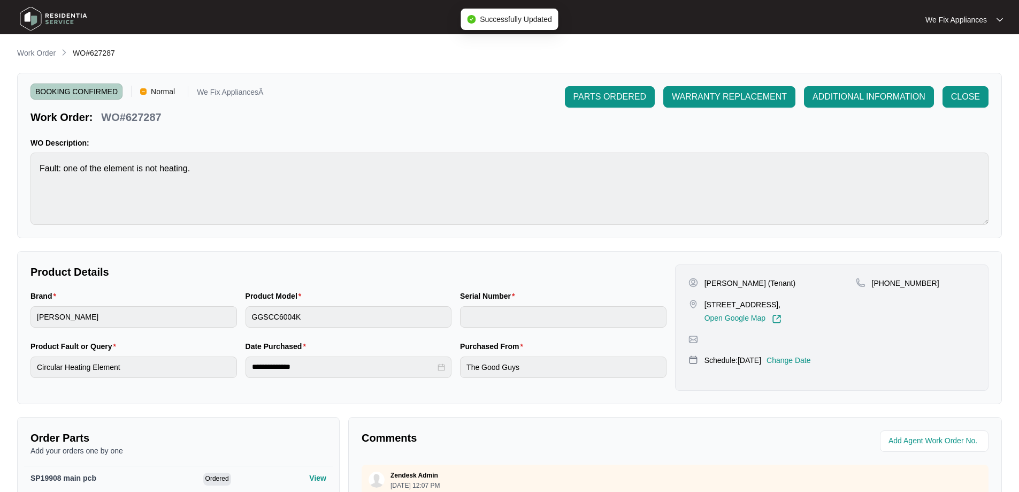
type input "460724140100389"
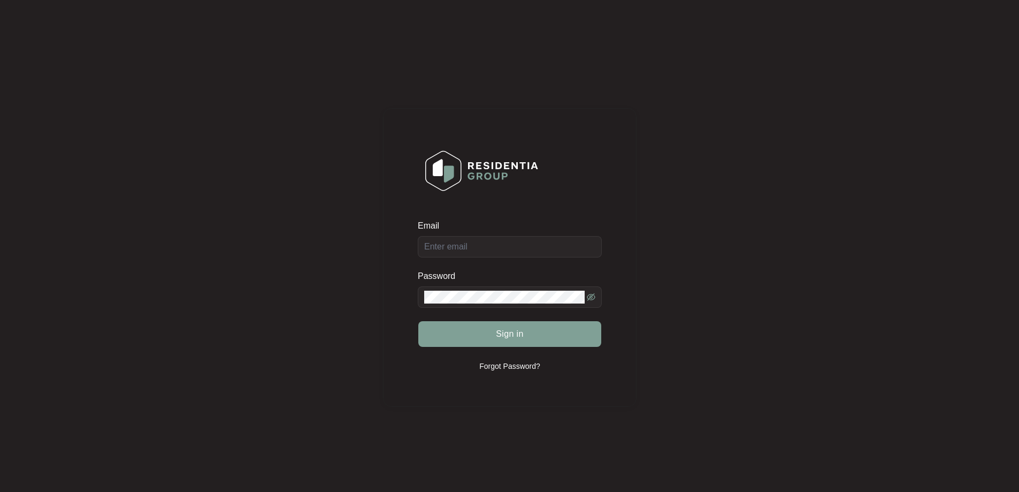
click at [524, 232] on div "Email" at bounding box center [510, 228] width 184 height 16
click at [511, 245] on div "Email" at bounding box center [510, 238] width 184 height 37
click at [505, 250] on input "Email" at bounding box center [510, 246] width 184 height 21
type input "[EMAIL_ADDRESS][DOMAIN_NAME]"
click at [418, 321] on button "Sign in" at bounding box center [509, 334] width 183 height 26
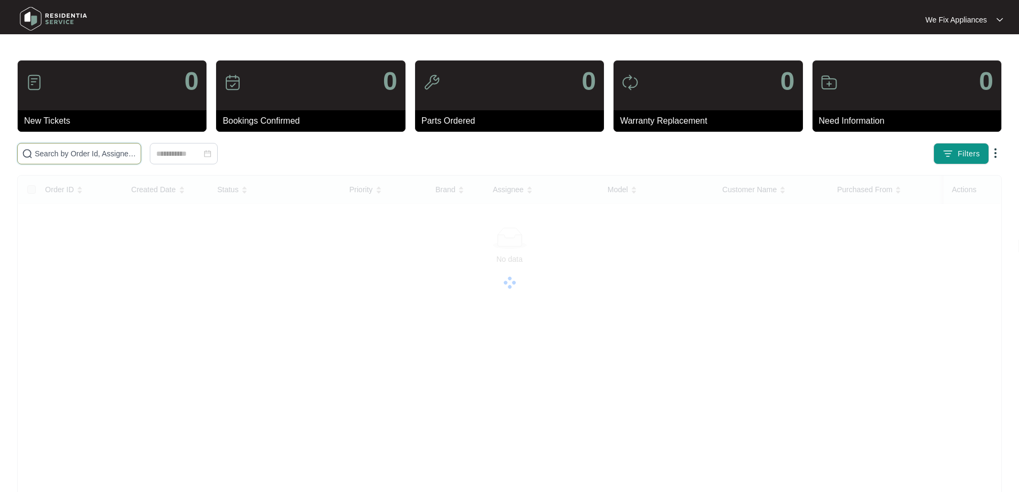
click at [62, 151] on input "text" at bounding box center [86, 154] width 102 height 12
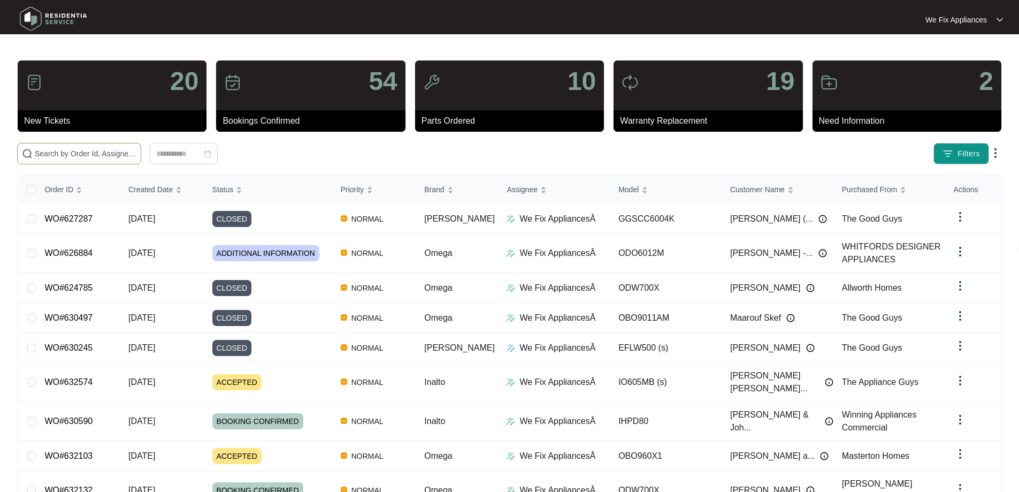
paste input "629893"
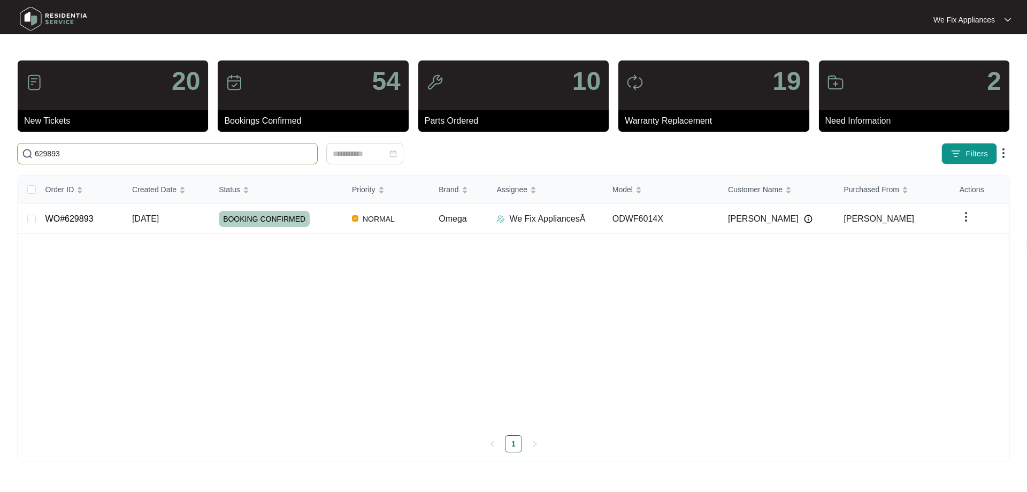
type input "629893"
click at [260, 219] on span "BOOKING CONFIRMED" at bounding box center [264, 219] width 91 height 16
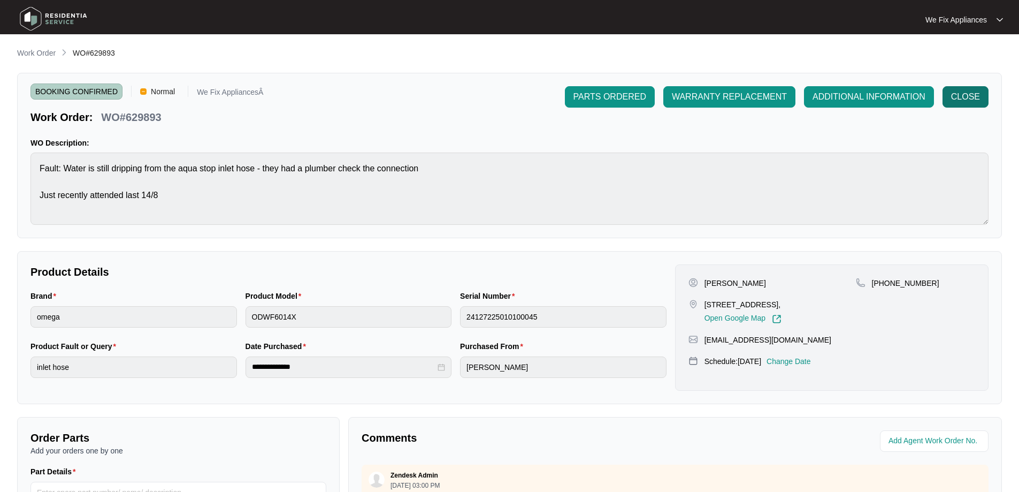
click at [966, 94] on span "CLOSE" at bounding box center [966, 96] width 29 height 13
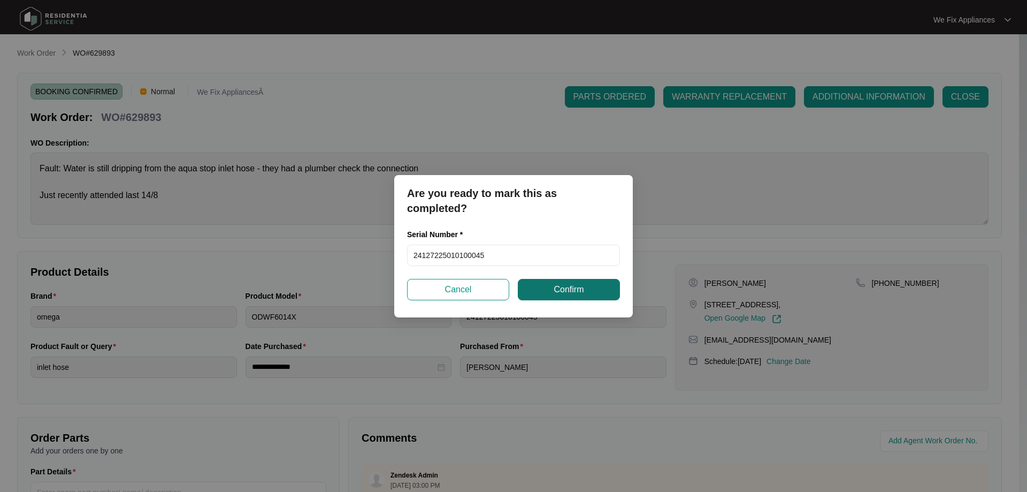
click at [567, 291] on span "Confirm" at bounding box center [569, 289] width 30 height 13
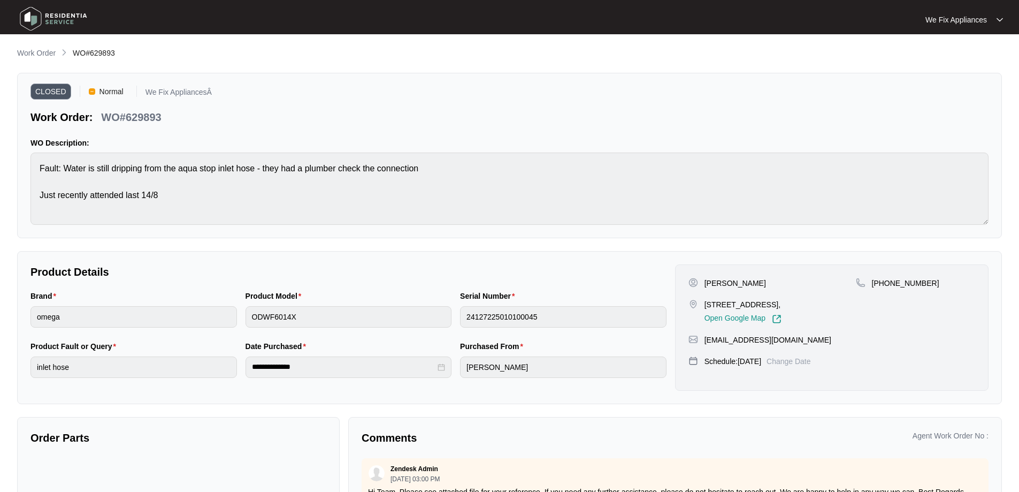
click at [63, 21] on img at bounding box center [53, 19] width 75 height 32
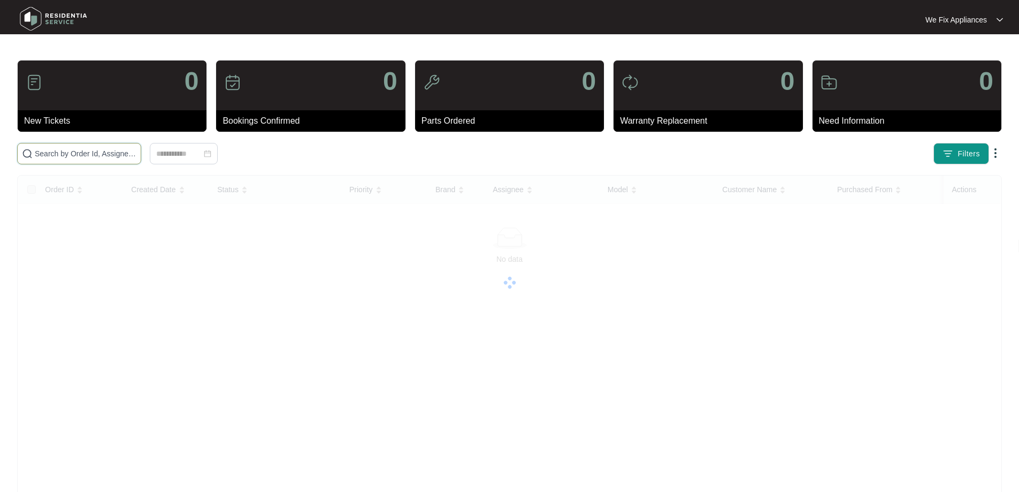
click at [67, 153] on input "text" at bounding box center [86, 154] width 102 height 12
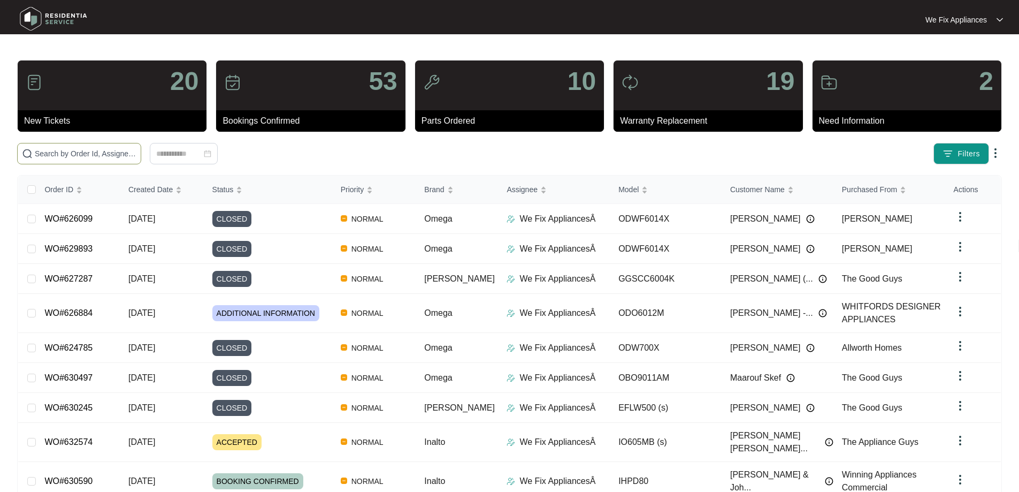
paste input "631006"
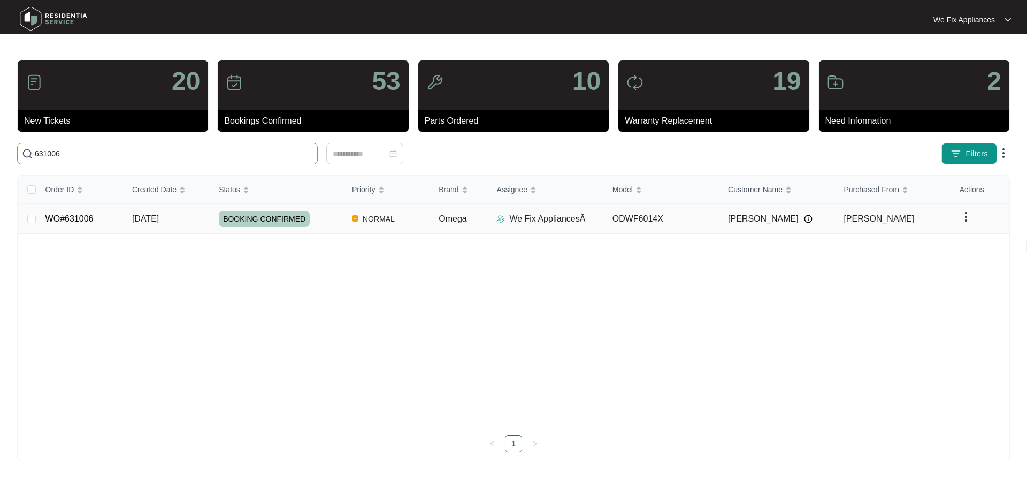
type input "631006"
click at [263, 215] on span "BOOKING CONFIRMED" at bounding box center [264, 219] width 91 height 16
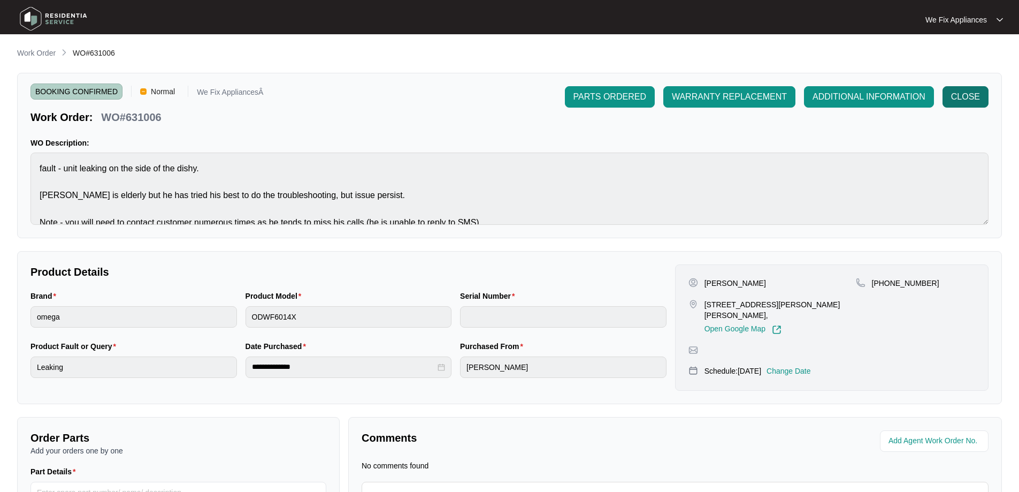
click at [968, 95] on span "CLOSE" at bounding box center [966, 96] width 29 height 13
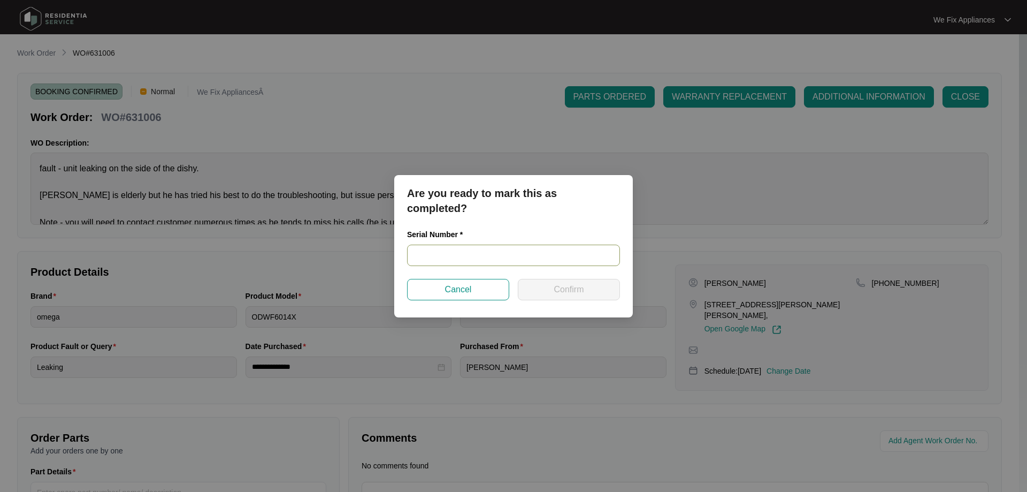
click at [466, 256] on input "text" at bounding box center [513, 255] width 213 height 21
paste input "25013417010100085"
type input "25013417010100085"
click at [554, 287] on span "Confirm" at bounding box center [569, 289] width 30 height 13
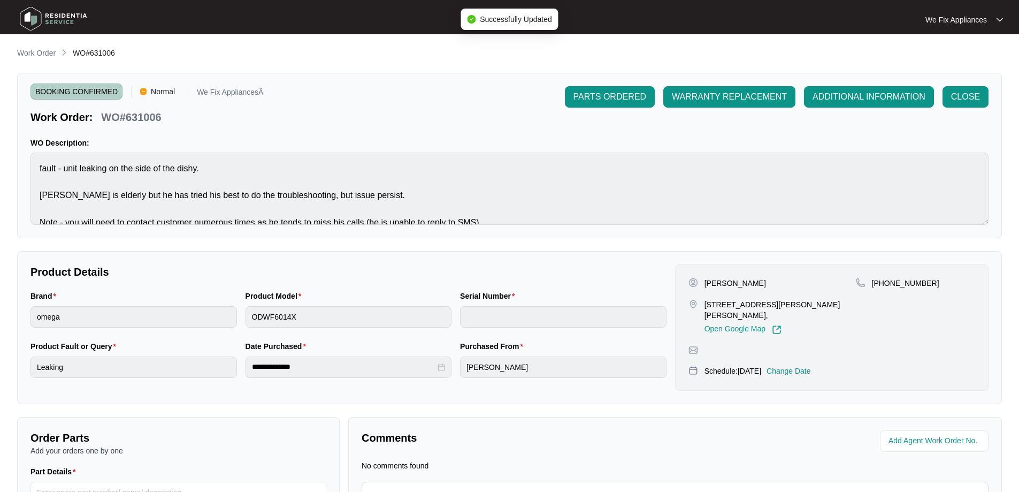
type input "25013417010100085"
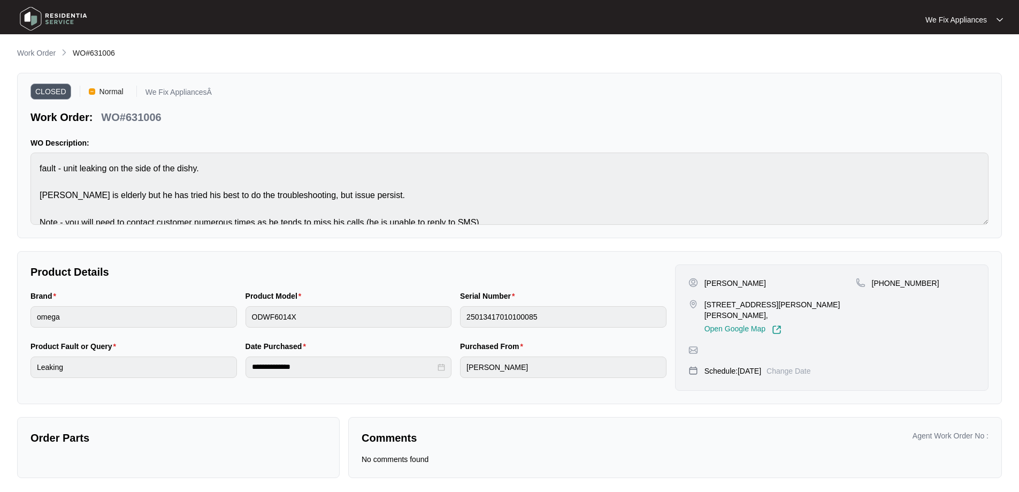
click at [51, 13] on img at bounding box center [53, 19] width 75 height 32
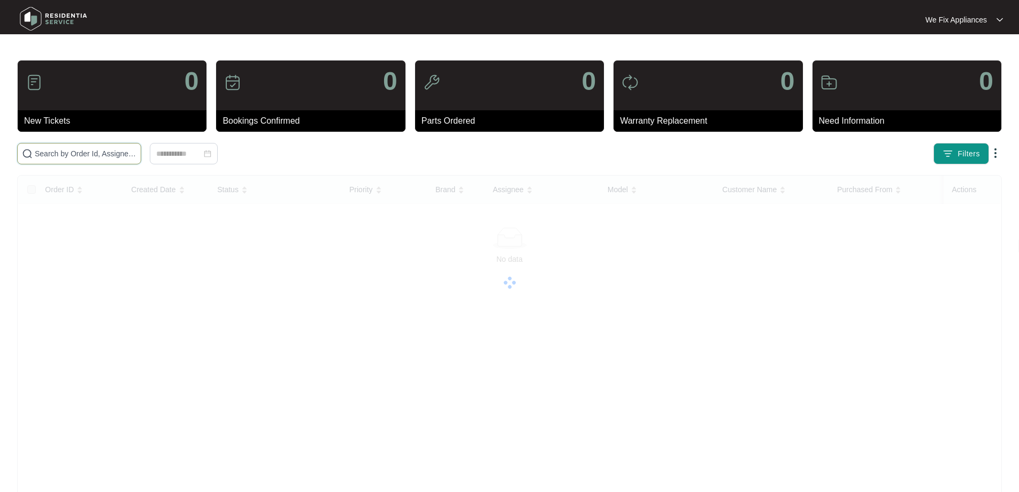
click at [65, 152] on input "text" at bounding box center [86, 154] width 102 height 12
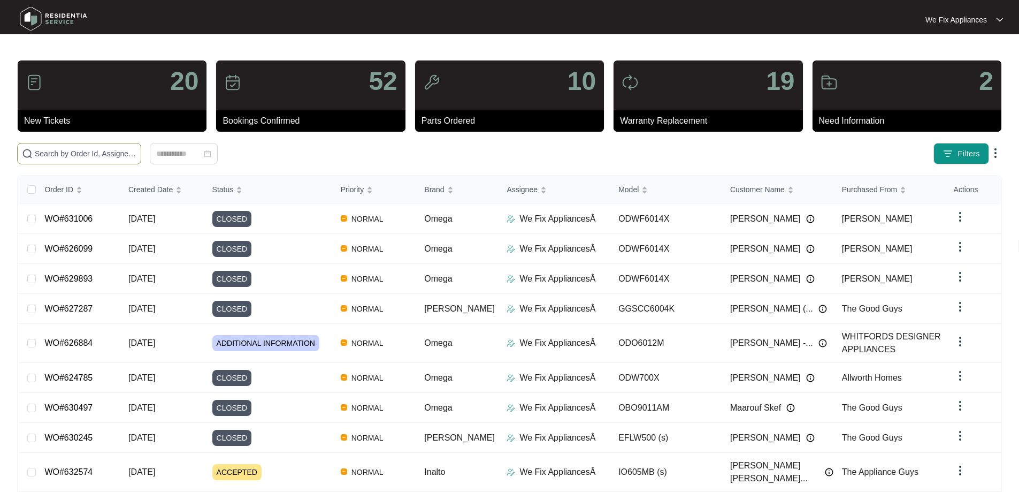
paste input "628399"
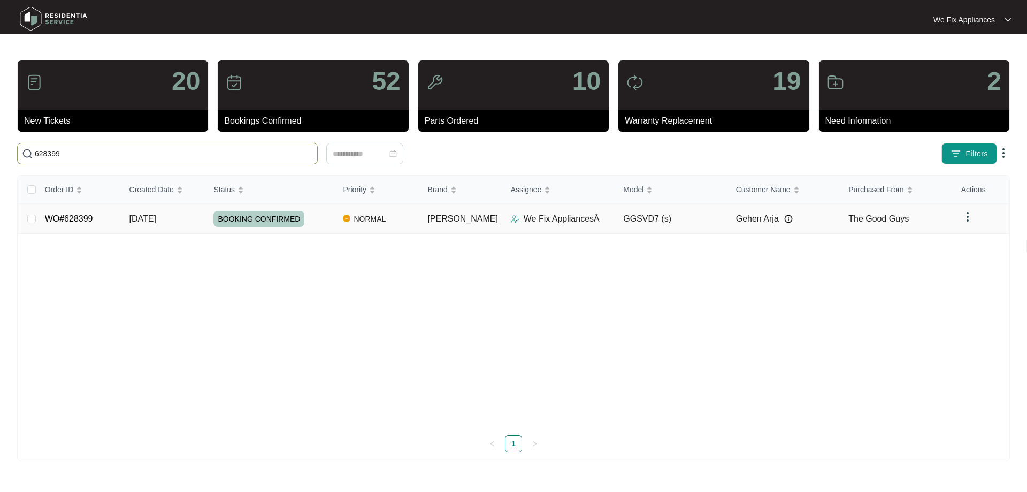
type input "628399"
click at [249, 217] on span "BOOKING CONFIRMED" at bounding box center [259, 219] width 91 height 16
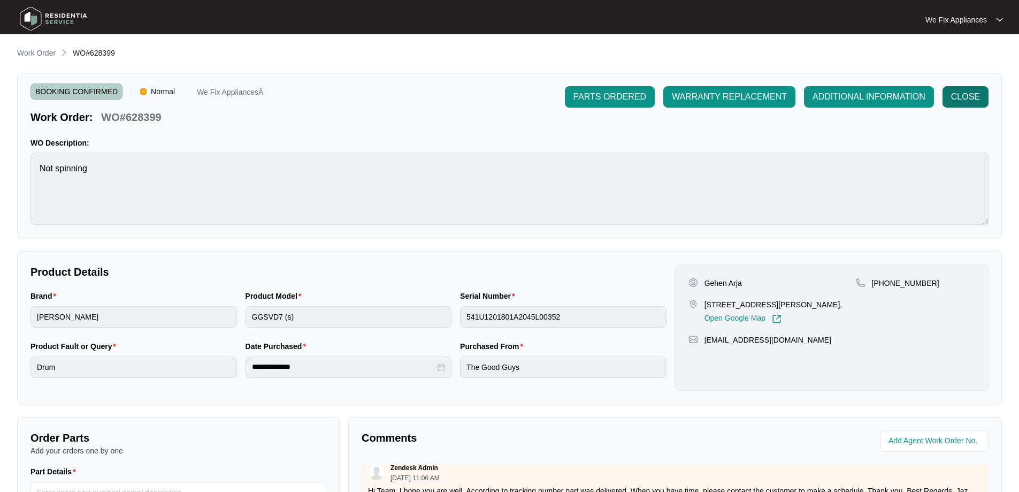
click at [970, 95] on span "CLOSE" at bounding box center [966, 96] width 29 height 13
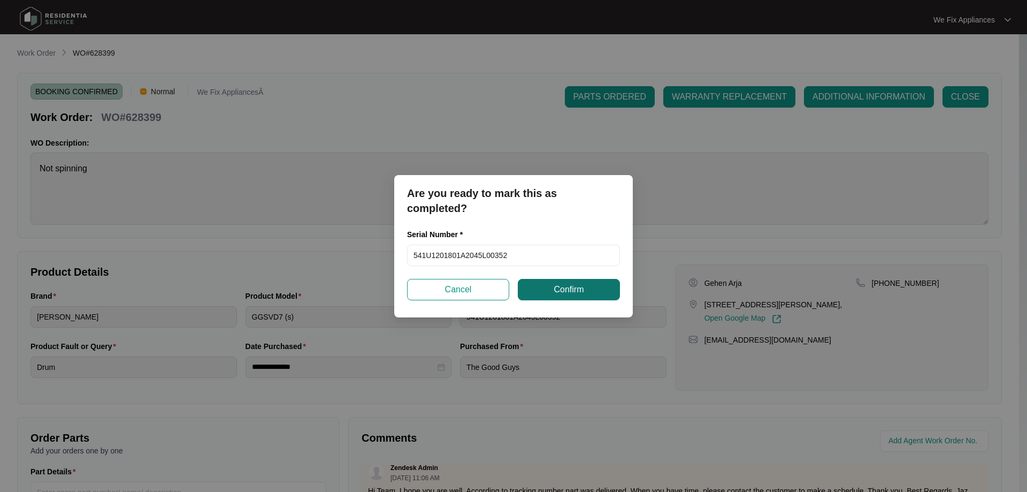
click at [555, 286] on span "Confirm" at bounding box center [569, 289] width 30 height 13
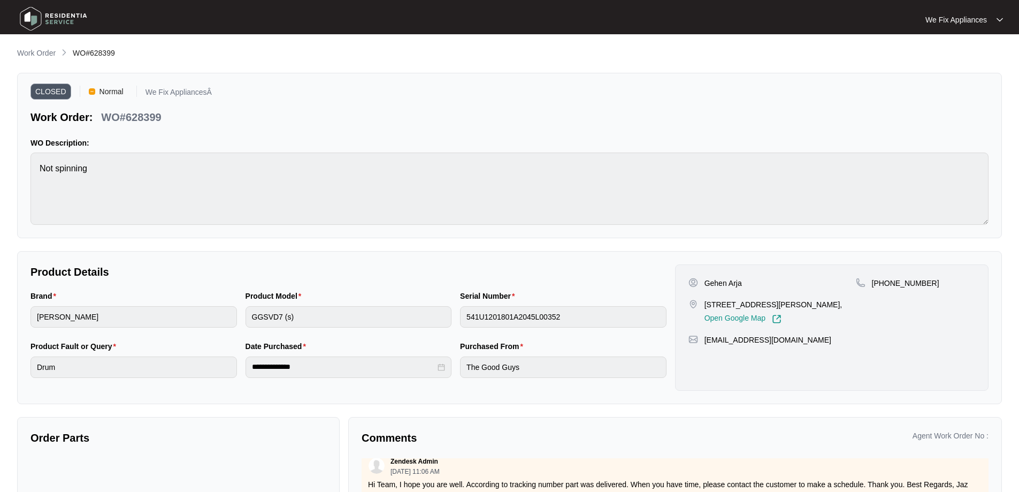
click at [45, 16] on img at bounding box center [53, 19] width 75 height 32
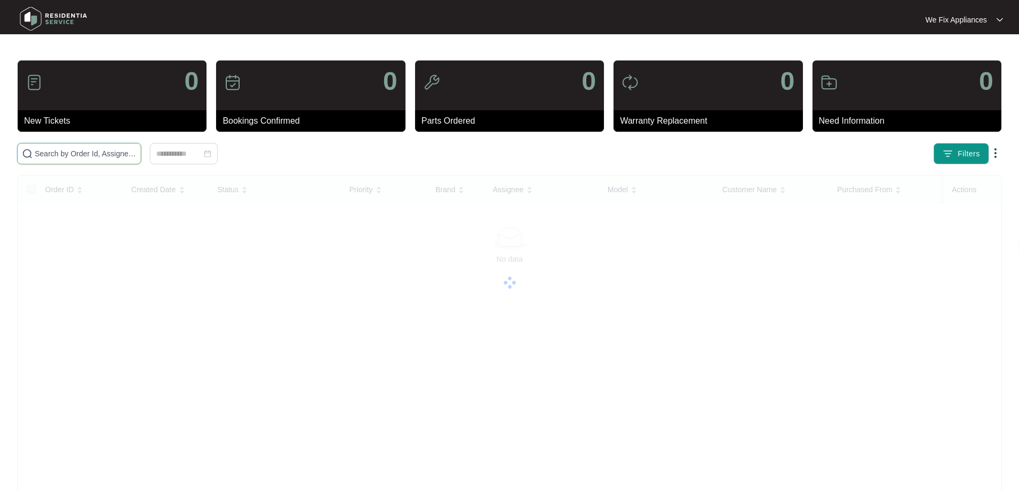
click at [89, 155] on input "text" at bounding box center [86, 154] width 102 height 12
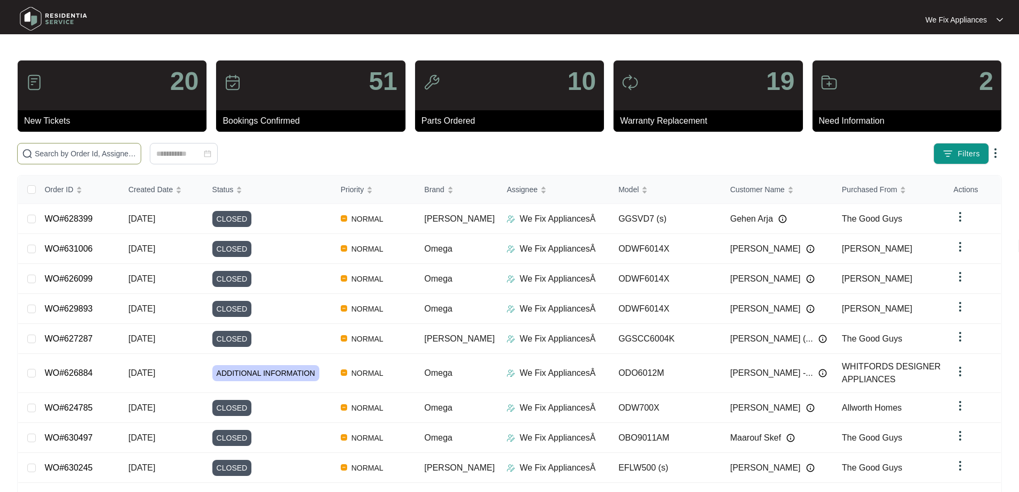
paste input "628936"
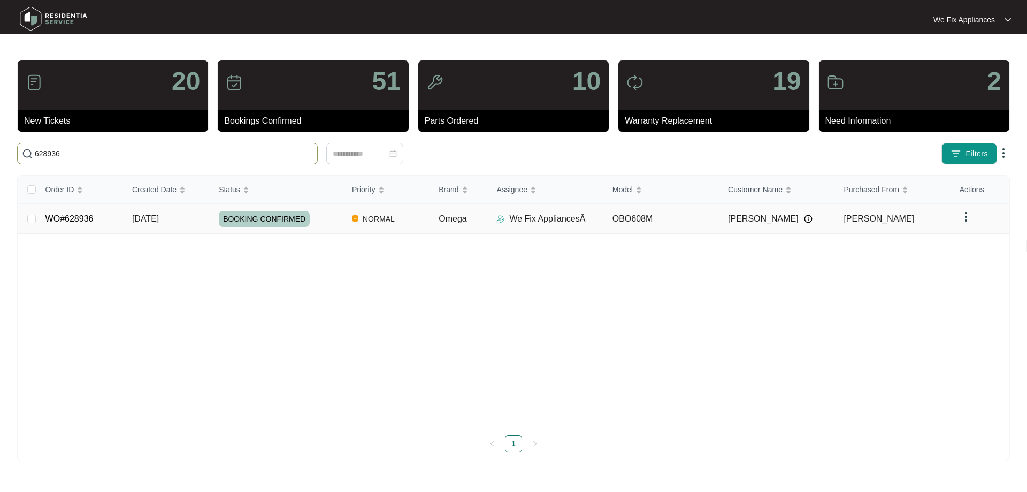
type input "628936"
click at [252, 219] on span "BOOKING CONFIRMED" at bounding box center [264, 219] width 91 height 16
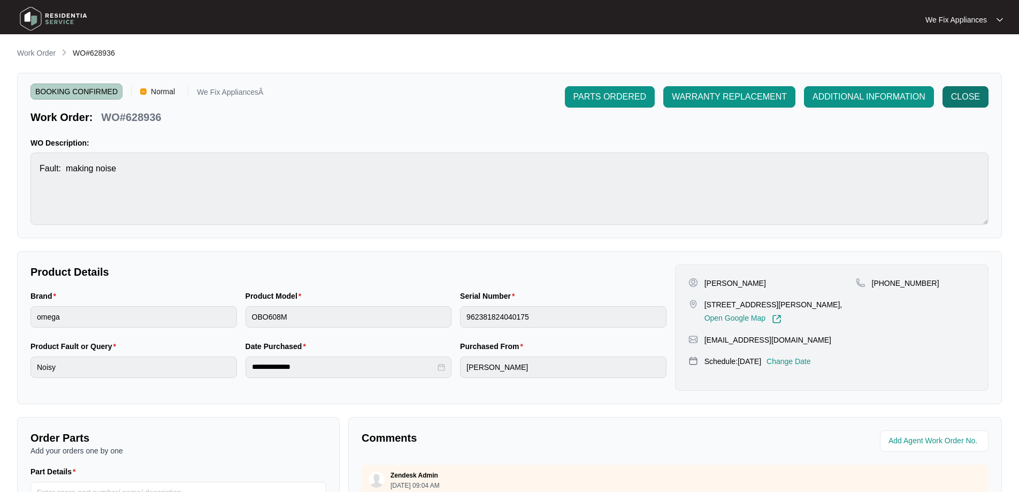
click at [970, 95] on span "CLOSE" at bounding box center [966, 96] width 29 height 13
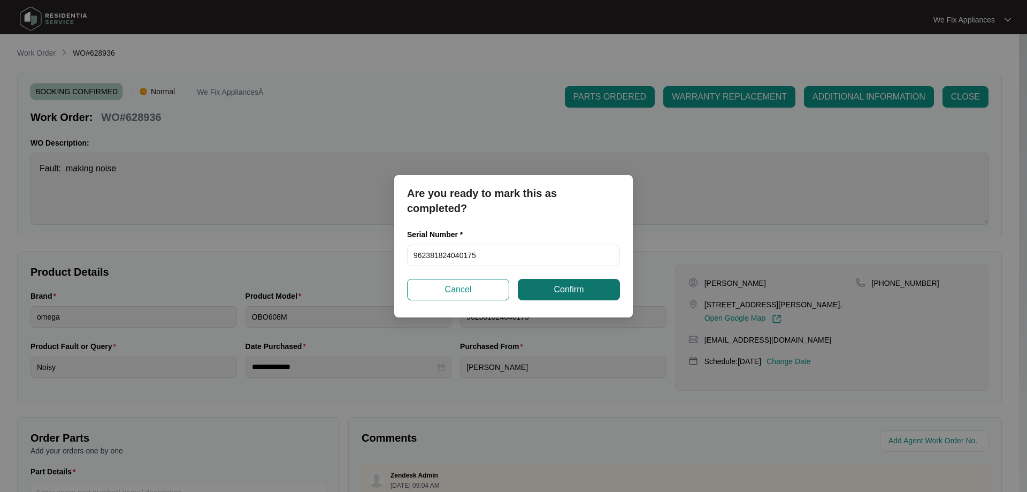
click at [580, 280] on button "Confirm" at bounding box center [569, 289] width 102 height 21
